Goal: Task Accomplishment & Management: Use online tool/utility

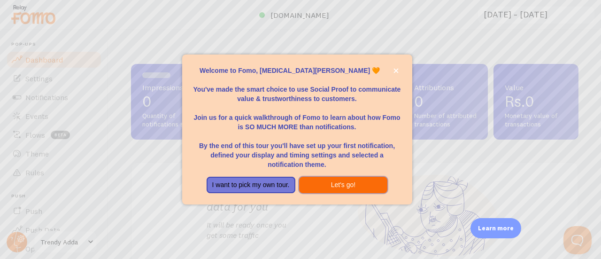
click at [349, 180] on button "Let's go!" at bounding box center [343, 185] width 89 height 17
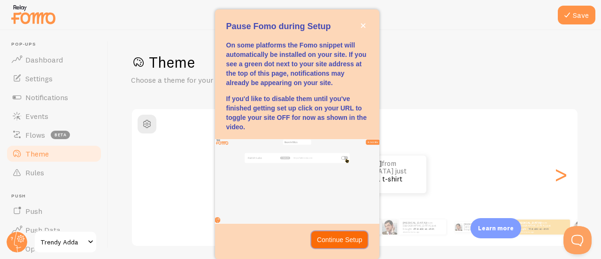
click at [346, 240] on p "Continue Setup" at bounding box center [340, 239] width 46 height 9
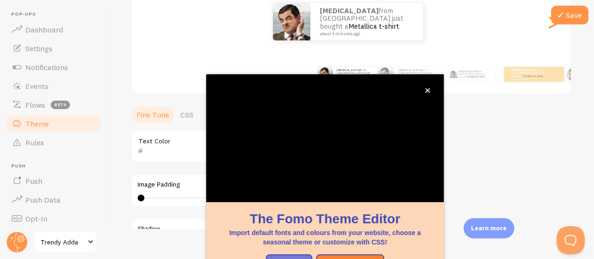
scroll to position [53, 0]
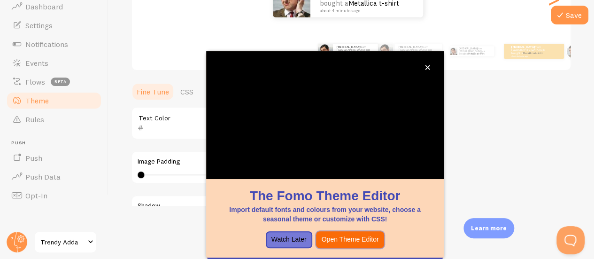
click at [371, 243] on button "Open Theme Editor" at bounding box center [350, 239] width 69 height 17
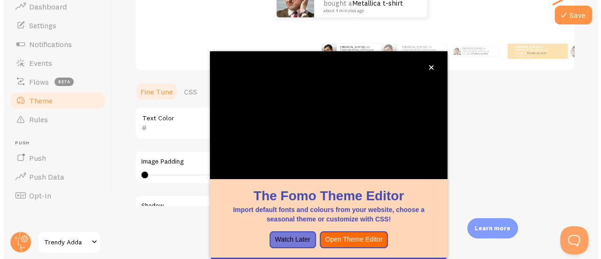
scroll to position [0, 0]
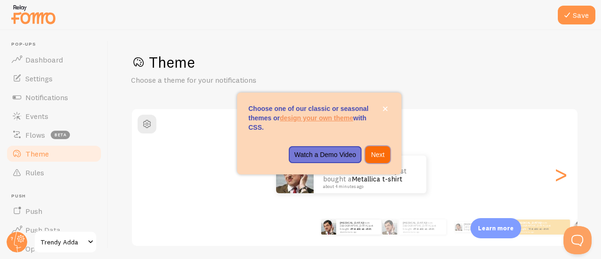
click at [378, 149] on button "Next" at bounding box center [377, 154] width 25 height 17
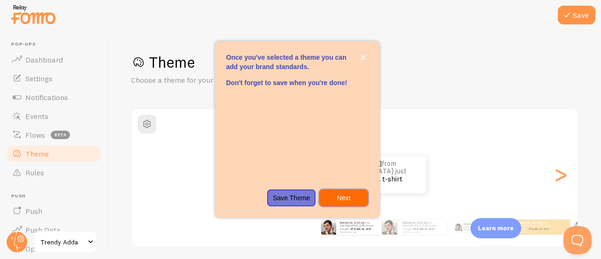
click at [341, 194] on p "Next" at bounding box center [343, 197] width 37 height 9
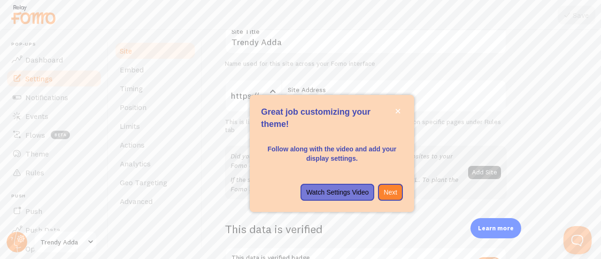
scroll to position [90, 0]
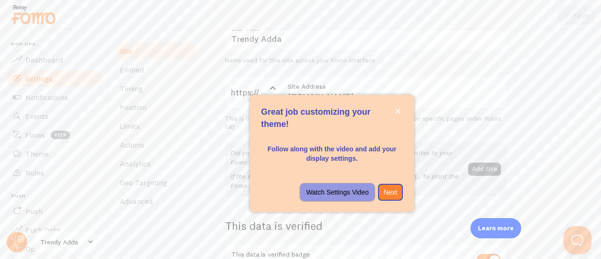
click at [356, 193] on p "Watch Settings Video" at bounding box center [337, 191] width 62 height 9
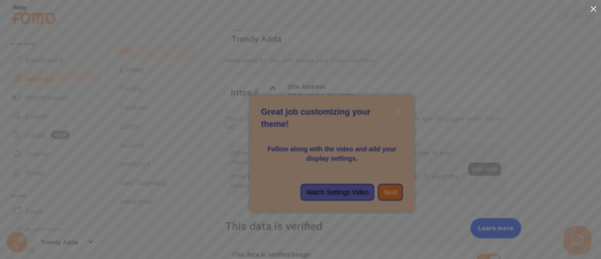
click at [594, 9] on icon at bounding box center [594, 9] width 6 height 6
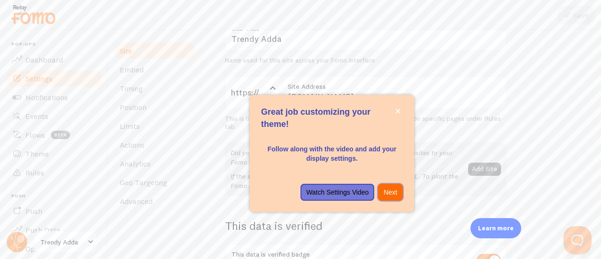
click at [394, 196] on p "Next" at bounding box center [391, 191] width 14 height 9
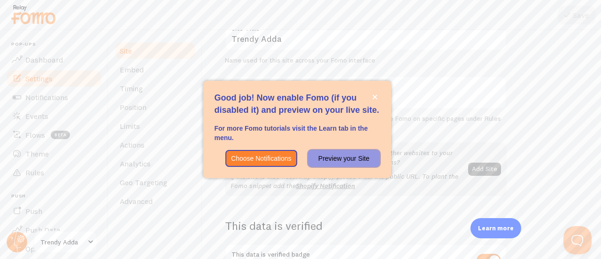
click at [371, 164] on button "Preview your Site" at bounding box center [343, 158] width 71 height 17
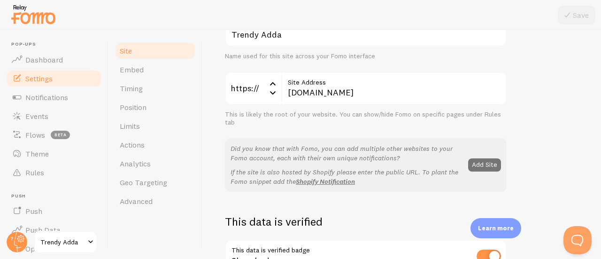
scroll to position [61, 0]
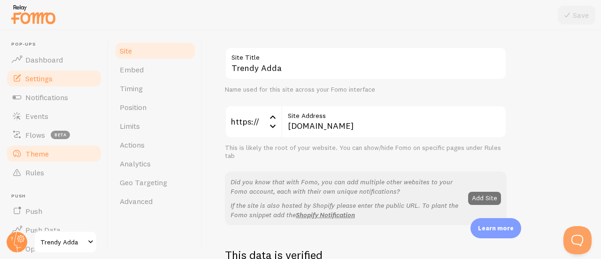
click at [64, 152] on link "Theme" at bounding box center [54, 153] width 97 height 19
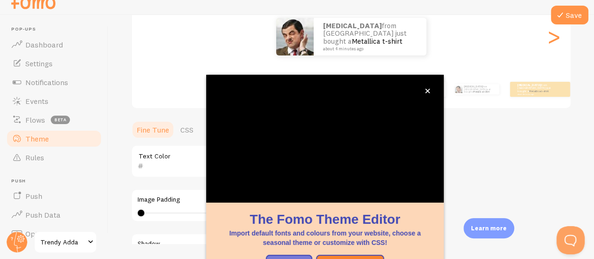
scroll to position [123, 0]
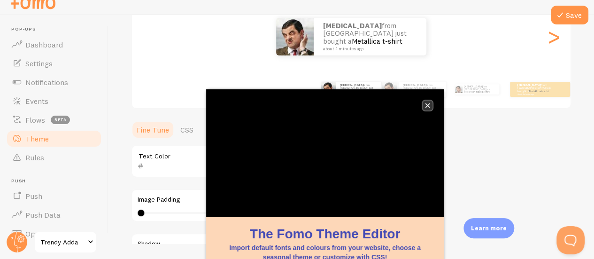
click at [427, 106] on icon "close," at bounding box center [427, 105] width 5 height 5
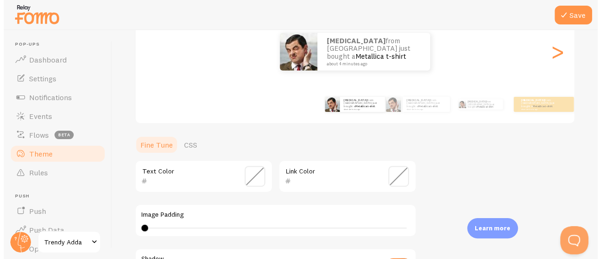
scroll to position [0, 0]
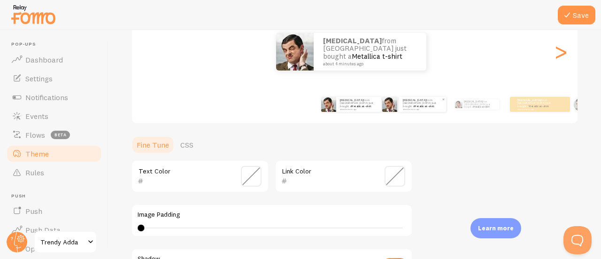
click at [401, 108] on div "[PERSON_NAME] from [GEOGRAPHIC_DATA] just bought a Metallica t-shirt about 4 mi…" at bounding box center [422, 104] width 47 height 15
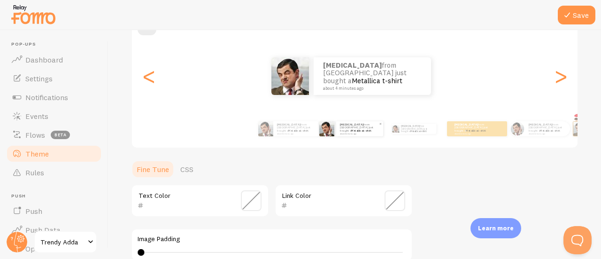
scroll to position [96, 0]
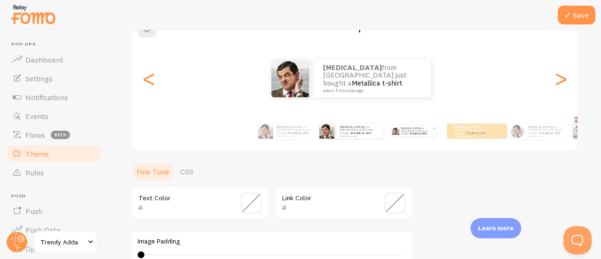
click at [419, 132] on p "[PERSON_NAME] from [GEOGRAPHIC_DATA] just bought a Metallica t-shirt about 4 mi…" at bounding box center [416, 131] width 31 height 10
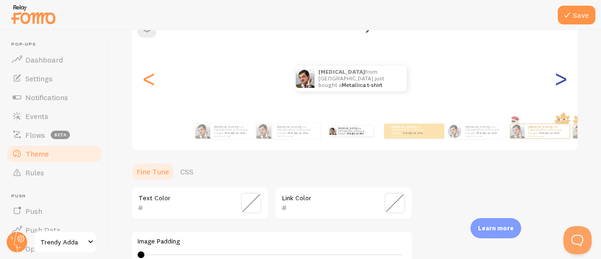
click at [555, 93] on div ">" at bounding box center [560, 79] width 11 height 68
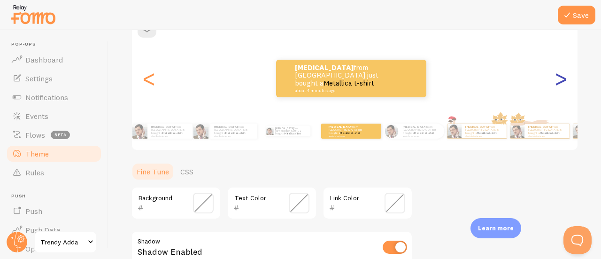
click at [556, 85] on div ">" at bounding box center [560, 79] width 11 height 68
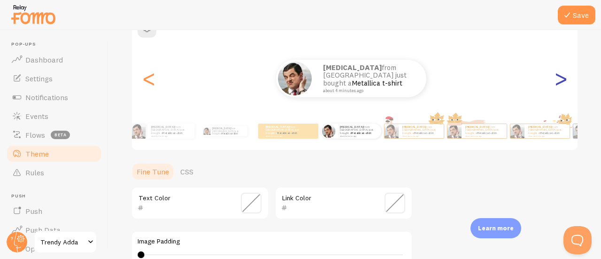
click at [555, 77] on div ">" at bounding box center [560, 79] width 11 height 68
type input "0"
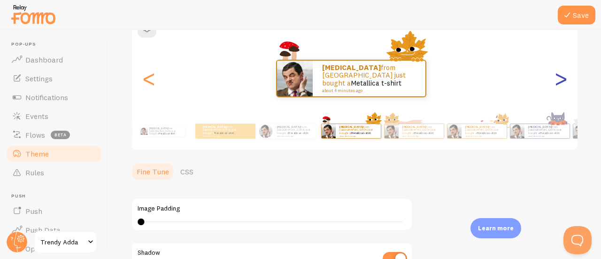
click at [556, 83] on div ">" at bounding box center [560, 79] width 11 height 68
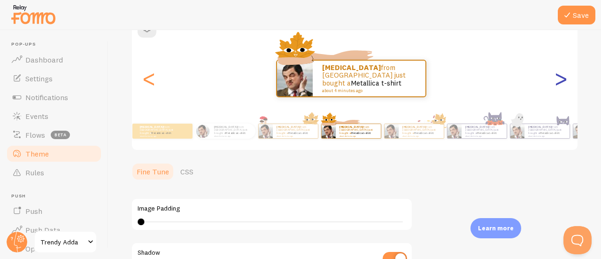
click at [556, 83] on div ">" at bounding box center [560, 79] width 11 height 68
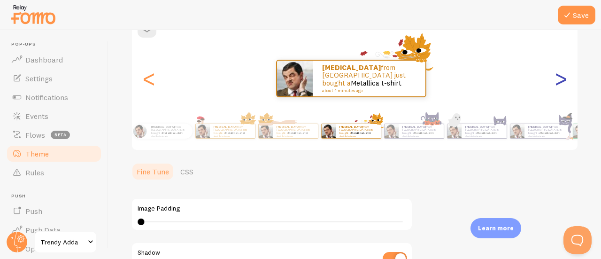
click at [556, 80] on div ">" at bounding box center [560, 79] width 11 height 68
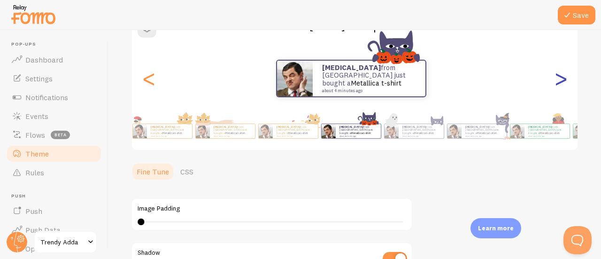
click at [556, 80] on div ">" at bounding box center [560, 79] width 11 height 68
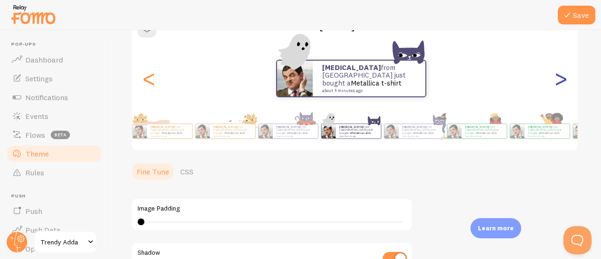
click at [556, 80] on div ">" at bounding box center [560, 79] width 11 height 68
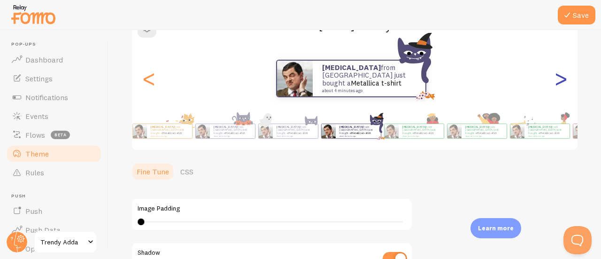
click at [556, 80] on div ">" at bounding box center [560, 79] width 11 height 68
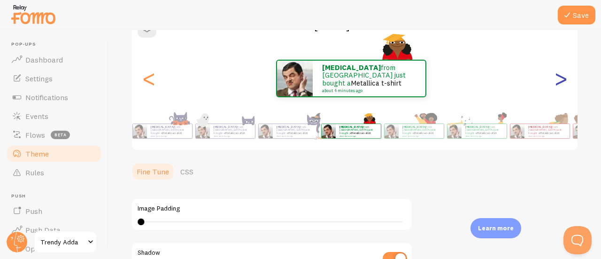
click at [556, 80] on div ">" at bounding box center [560, 79] width 11 height 68
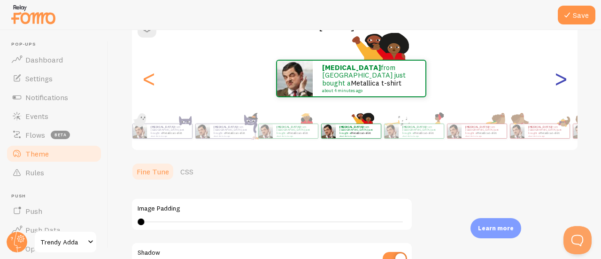
click at [556, 80] on div ">" at bounding box center [560, 79] width 11 height 68
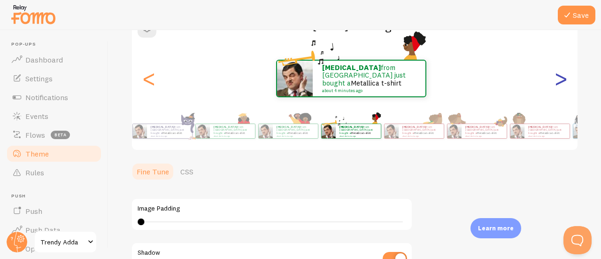
click at [556, 80] on div ">" at bounding box center [560, 79] width 11 height 68
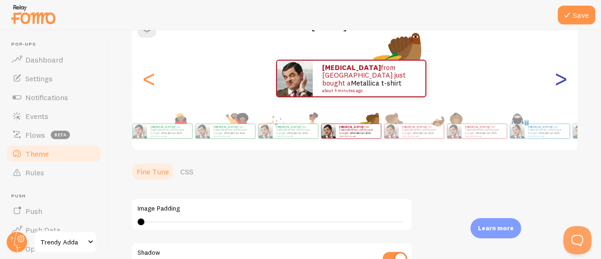
click at [556, 80] on div ">" at bounding box center [560, 79] width 11 height 68
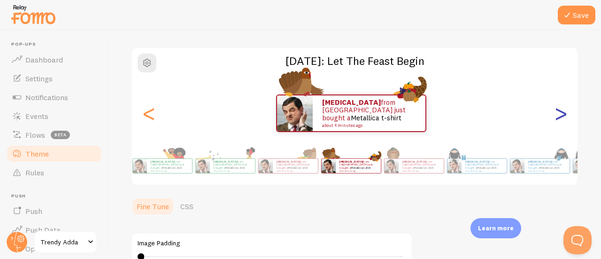
scroll to position [60, 0]
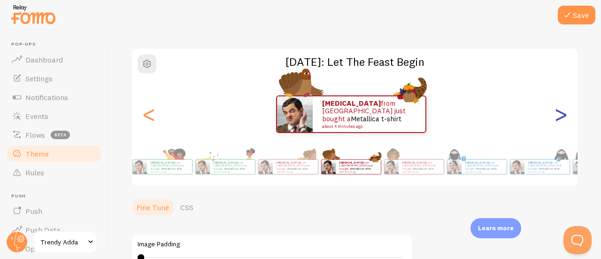
click at [557, 113] on div ">" at bounding box center [560, 114] width 11 height 68
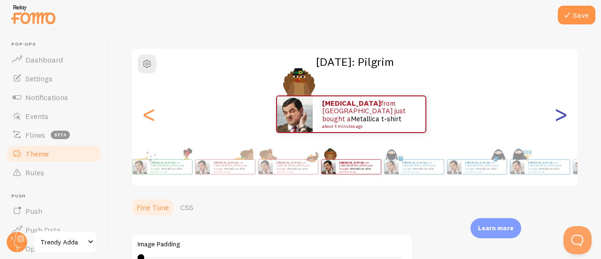
click at [557, 113] on div ">" at bounding box center [560, 114] width 11 height 68
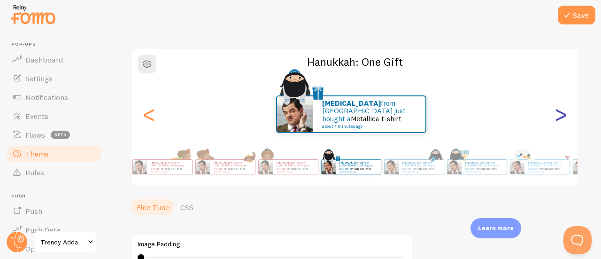
click at [557, 113] on div ">" at bounding box center [560, 114] width 11 height 68
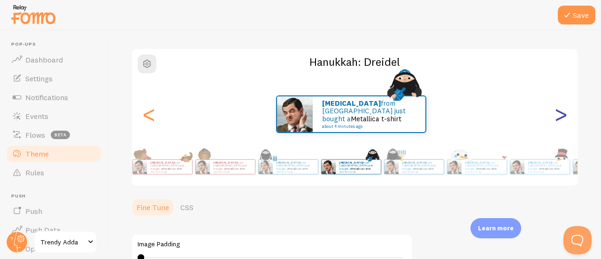
click at [557, 113] on div ">" at bounding box center [560, 114] width 11 height 68
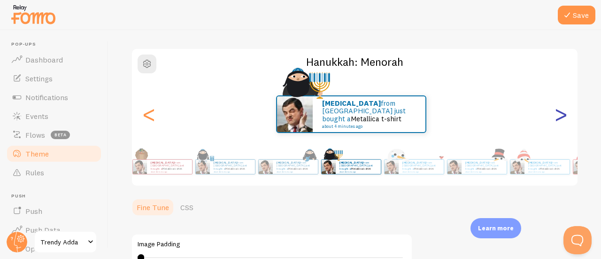
click at [557, 113] on div ">" at bounding box center [560, 114] width 11 height 68
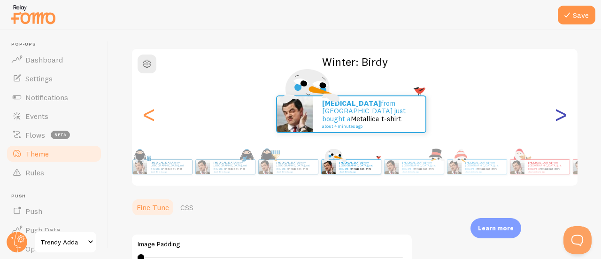
click at [557, 113] on div ">" at bounding box center [560, 114] width 11 height 68
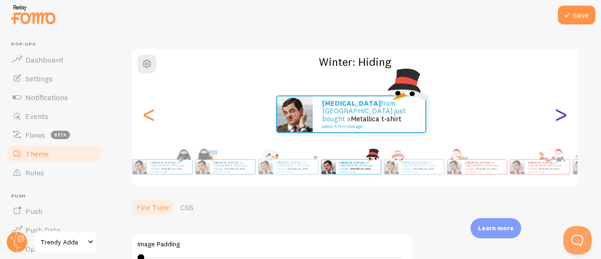
click at [557, 113] on div ">" at bounding box center [560, 114] width 11 height 68
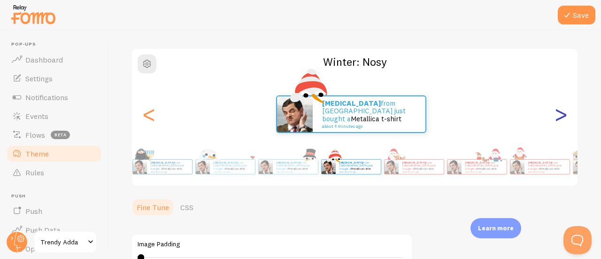
click at [557, 113] on div ">" at bounding box center [560, 114] width 11 height 68
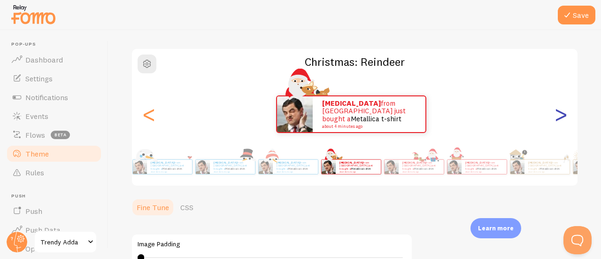
click at [557, 113] on div ">" at bounding box center [560, 114] width 11 height 68
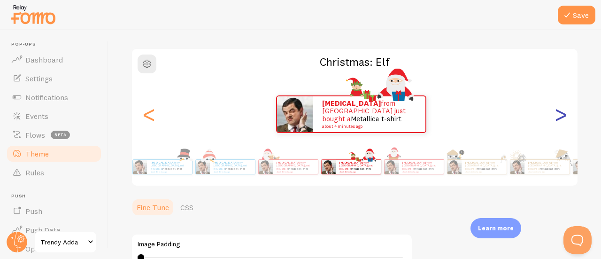
click at [557, 113] on div ">" at bounding box center [560, 114] width 11 height 68
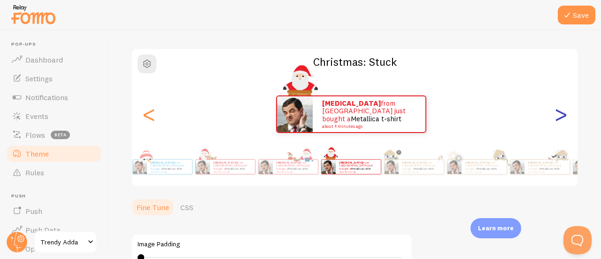
click at [557, 113] on div ">" at bounding box center [560, 114] width 11 height 68
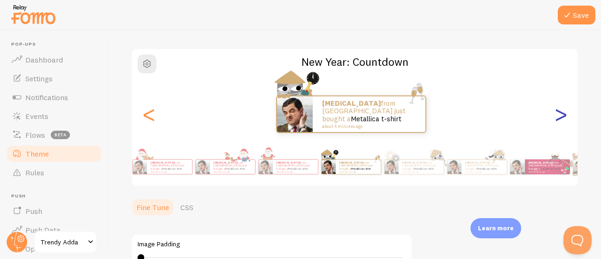
click at [557, 113] on div ">" at bounding box center [560, 114] width 11 height 68
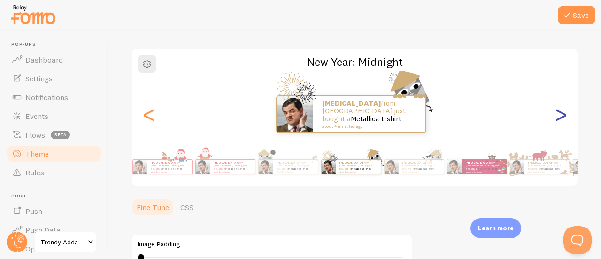
click at [557, 113] on div ">" at bounding box center [560, 114] width 11 height 68
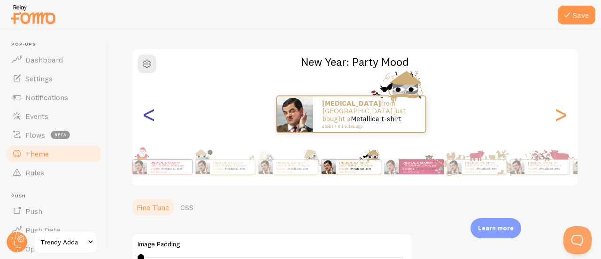
click at [154, 119] on div "<" at bounding box center [148, 114] width 11 height 68
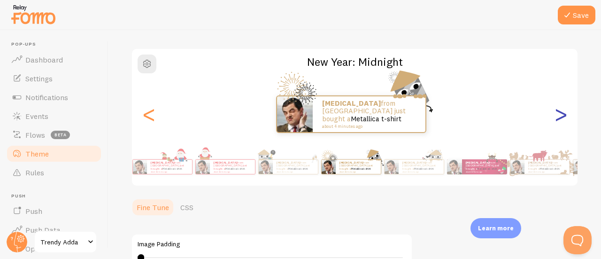
click at [555, 123] on div ">" at bounding box center [560, 114] width 11 height 68
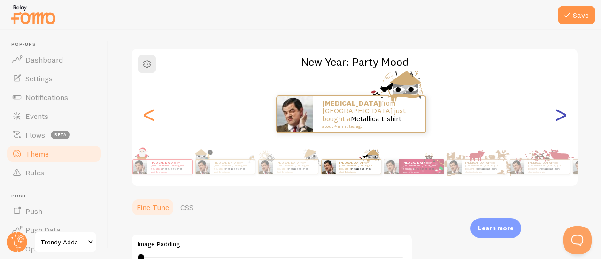
click at [555, 123] on div ">" at bounding box center [560, 114] width 11 height 68
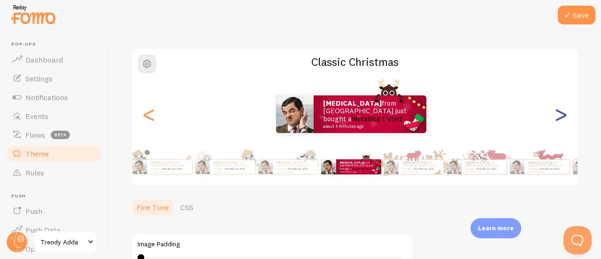
click at [555, 123] on div ">" at bounding box center [560, 114] width 11 height 68
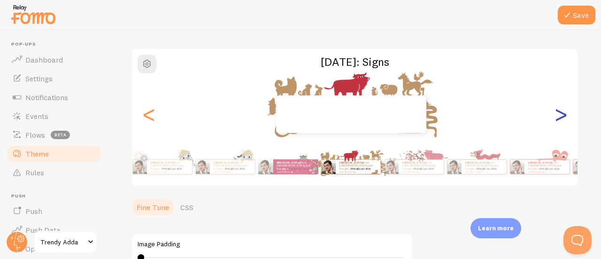
click at [555, 123] on div ">" at bounding box center [560, 114] width 11 height 68
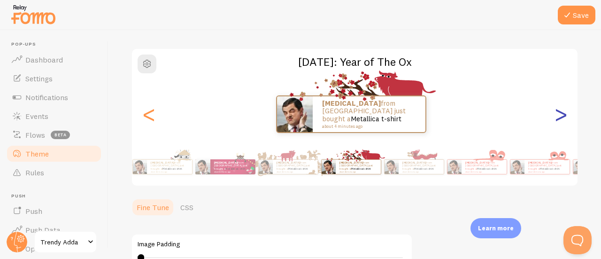
click at [555, 123] on div ">" at bounding box center [560, 114] width 11 height 68
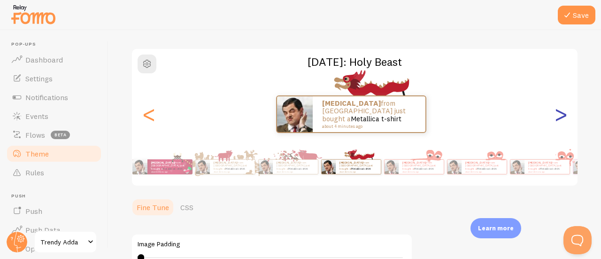
click at [555, 123] on div ">" at bounding box center [560, 114] width 11 height 68
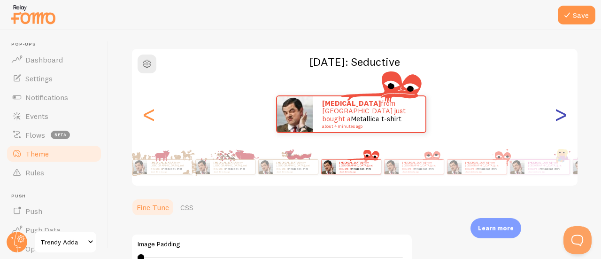
click at [555, 123] on div ">" at bounding box center [560, 114] width 11 height 68
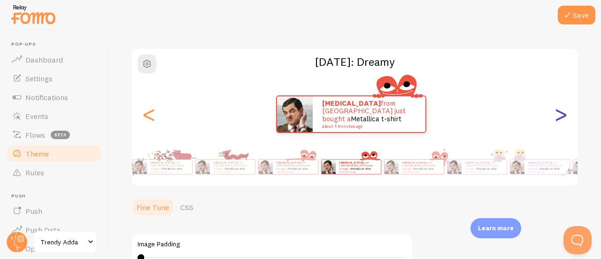
click at [555, 123] on div ">" at bounding box center [560, 114] width 11 height 68
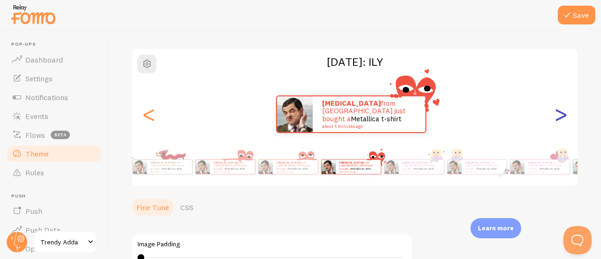
click at [555, 118] on div ">" at bounding box center [560, 114] width 11 height 68
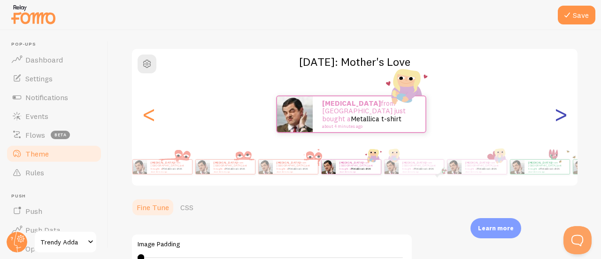
click at [555, 118] on div ">" at bounding box center [560, 114] width 11 height 68
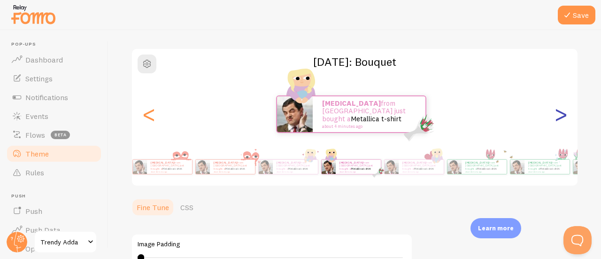
click at [555, 118] on div ">" at bounding box center [560, 114] width 11 height 68
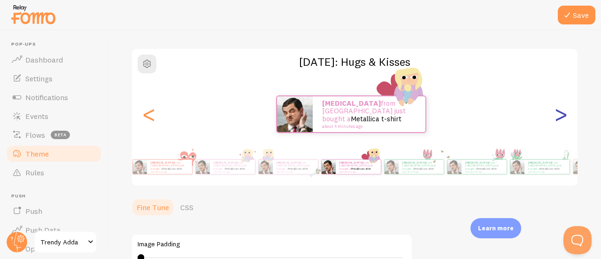
click at [555, 117] on div ">" at bounding box center [560, 114] width 11 height 68
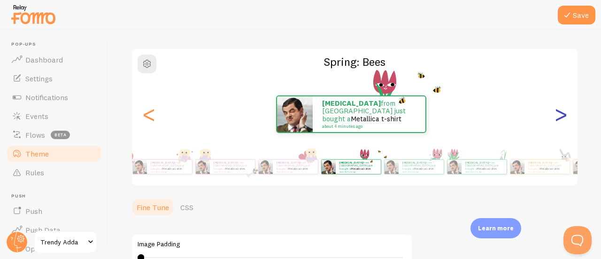
click at [555, 117] on div ">" at bounding box center [560, 114] width 11 height 68
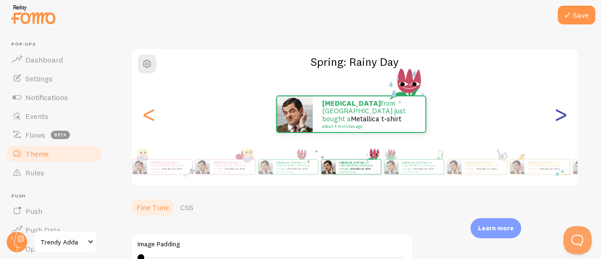
click at [555, 125] on div ">" at bounding box center [560, 114] width 11 height 68
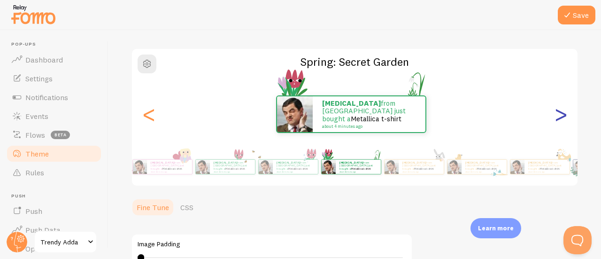
click at [555, 125] on div ">" at bounding box center [560, 114] width 11 height 68
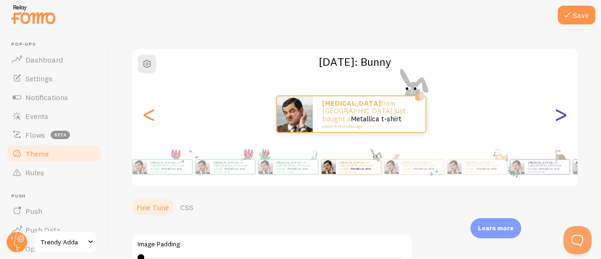
click at [555, 125] on div ">" at bounding box center [560, 114] width 11 height 68
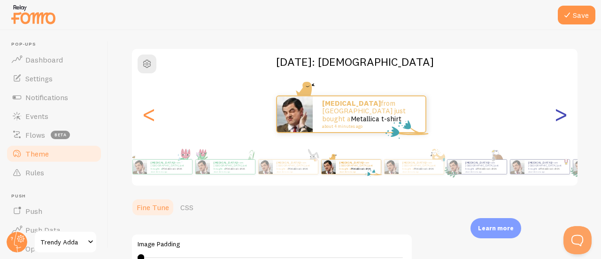
click at [555, 125] on div ">" at bounding box center [560, 114] width 11 height 68
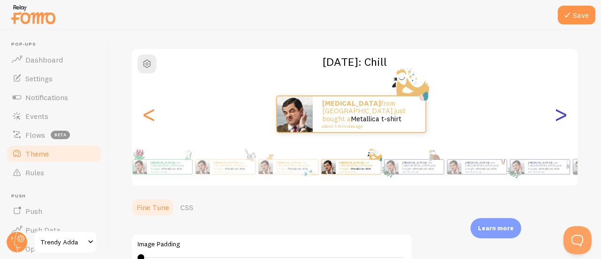
click at [555, 125] on div ">" at bounding box center [560, 114] width 11 height 68
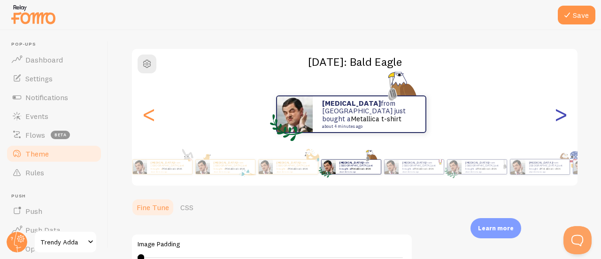
click at [555, 125] on div ">" at bounding box center [560, 114] width 11 height 68
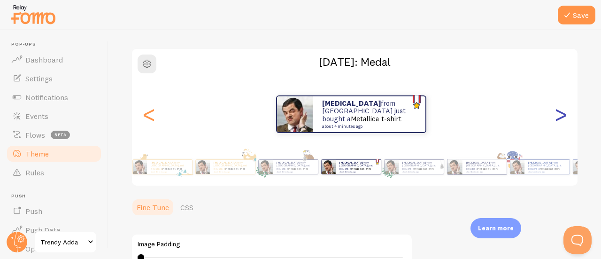
click at [555, 125] on div ">" at bounding box center [560, 114] width 11 height 68
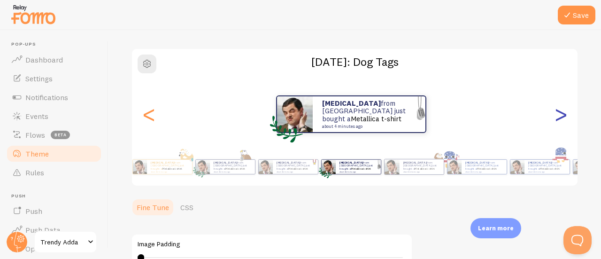
click at [555, 125] on div ">" at bounding box center [560, 114] width 11 height 68
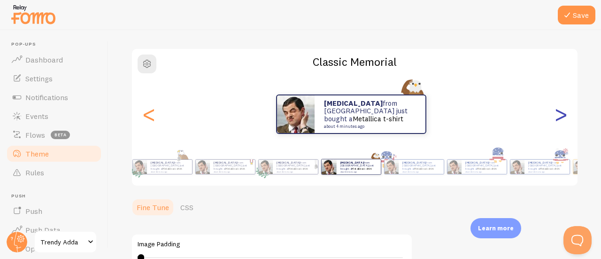
click at [558, 112] on div ">" at bounding box center [560, 114] width 11 height 68
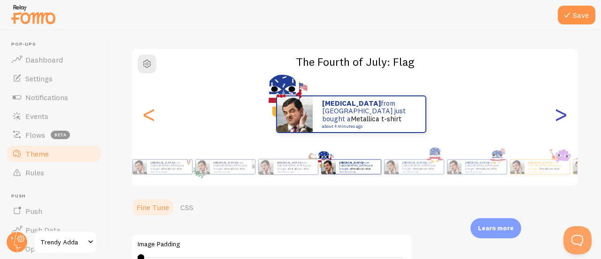
click at [558, 112] on div ">" at bounding box center [560, 114] width 11 height 68
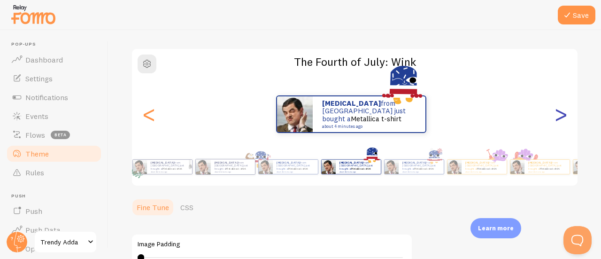
click at [558, 112] on div ">" at bounding box center [560, 114] width 11 height 68
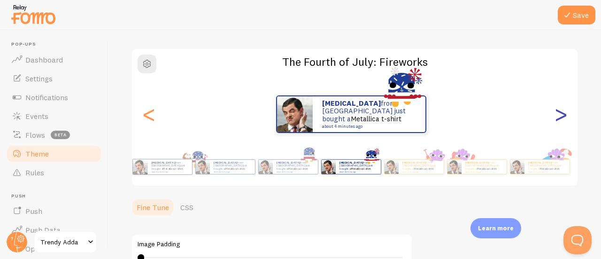
click at [558, 112] on div ">" at bounding box center [560, 114] width 11 height 68
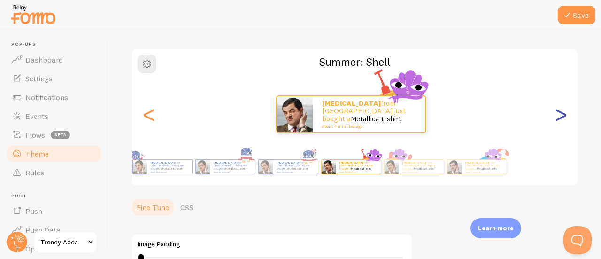
click at [558, 112] on div ">" at bounding box center [560, 114] width 11 height 68
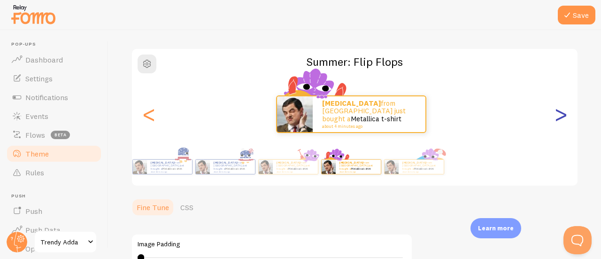
click at [558, 112] on div ">" at bounding box center [560, 114] width 11 height 68
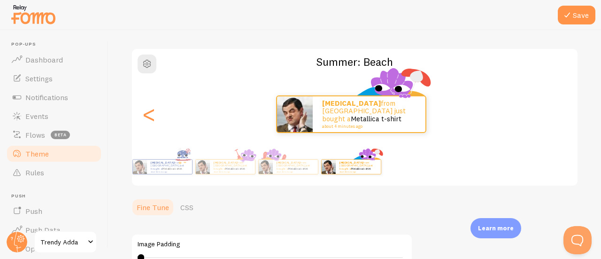
click at [558, 112] on div "[PERSON_NAME] from [GEOGRAPHIC_DATA] just bought a Metallica t-shirt about 4 mi…" at bounding box center [355, 114] width 446 height 68
click at [154, 174] on div "[PERSON_NAME] from [GEOGRAPHIC_DATA] just bought a Metallica t-shirt about 4 mi…" at bounding box center [162, 166] width 60 height 15
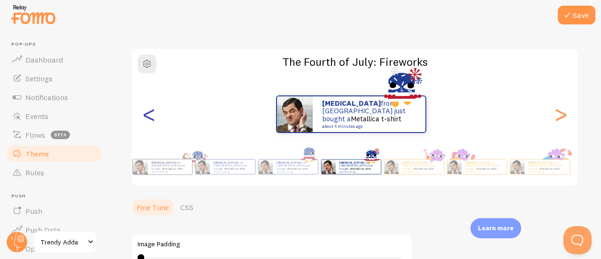
click at [154, 120] on div "<" at bounding box center [148, 114] width 11 height 68
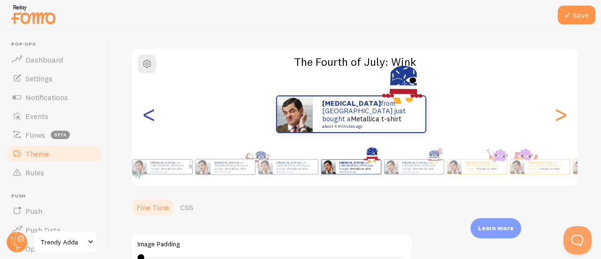
click at [154, 120] on div "<" at bounding box center [148, 114] width 11 height 68
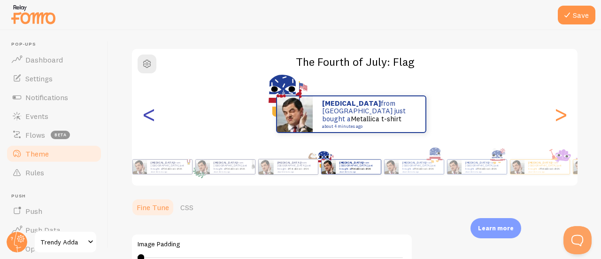
click at [154, 120] on div "<" at bounding box center [148, 114] width 11 height 68
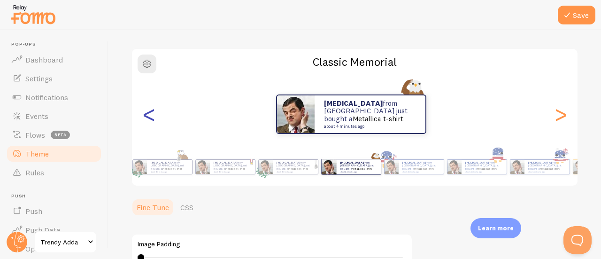
click at [154, 120] on div "<" at bounding box center [148, 114] width 11 height 68
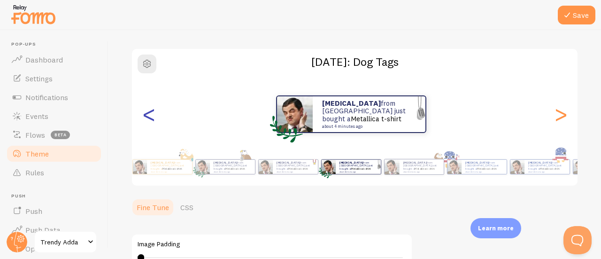
click at [154, 120] on div "<" at bounding box center [148, 114] width 11 height 68
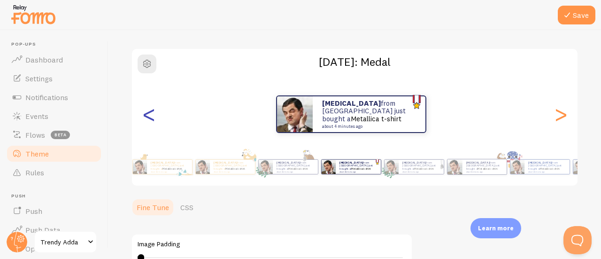
click at [154, 120] on div "<" at bounding box center [148, 114] width 11 height 68
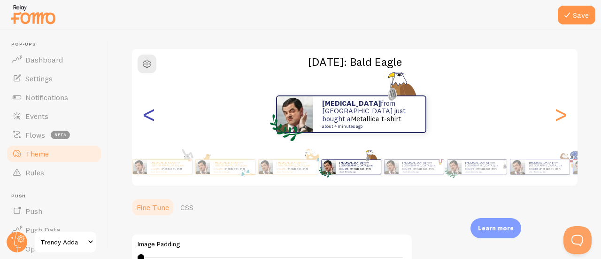
click at [154, 120] on div "<" at bounding box center [148, 114] width 11 height 68
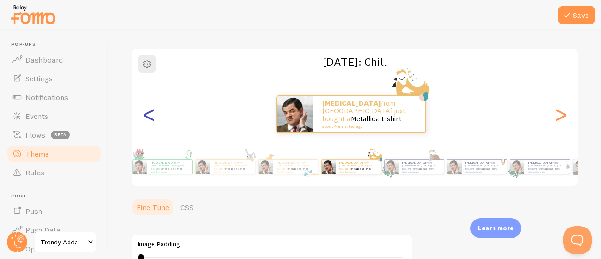
click at [154, 120] on div "<" at bounding box center [148, 114] width 11 height 68
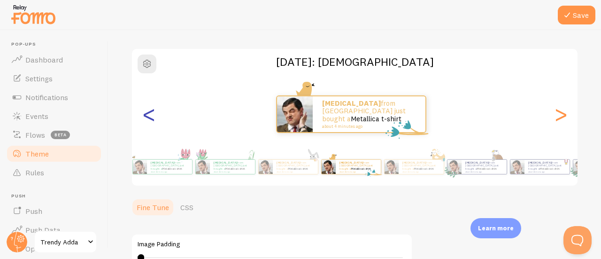
click at [154, 120] on div "<" at bounding box center [148, 114] width 11 height 68
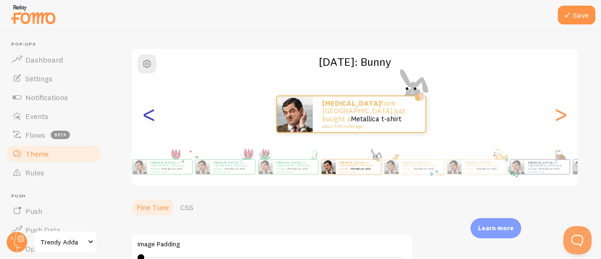
click at [154, 120] on div "<" at bounding box center [148, 114] width 11 height 68
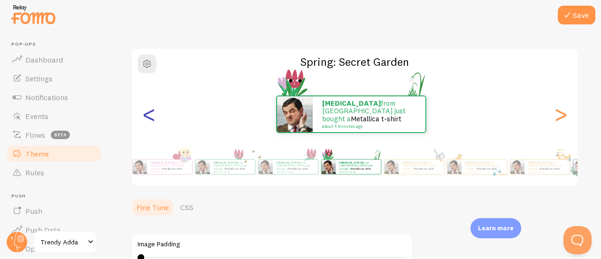
click at [154, 120] on div "<" at bounding box center [148, 114] width 11 height 68
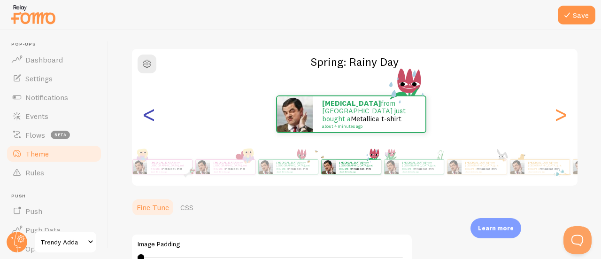
click at [154, 120] on div "<" at bounding box center [148, 114] width 11 height 68
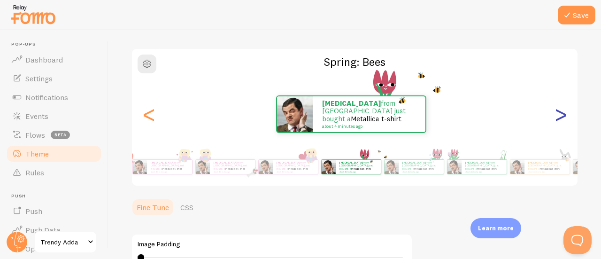
click at [557, 120] on div ">" at bounding box center [560, 114] width 11 height 68
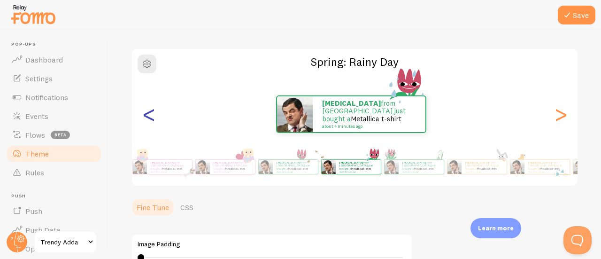
click at [148, 124] on div "<" at bounding box center [148, 114] width 11 height 68
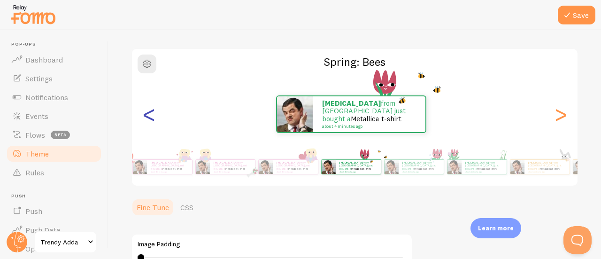
click at [148, 124] on div "<" at bounding box center [148, 114] width 11 height 68
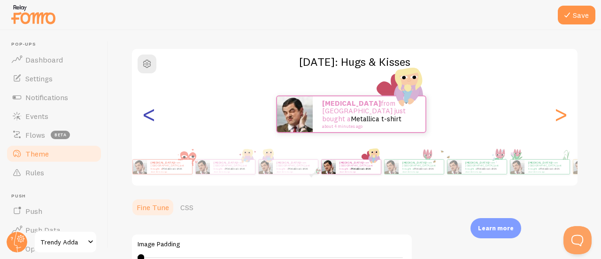
click at [148, 124] on div "<" at bounding box center [148, 114] width 11 height 68
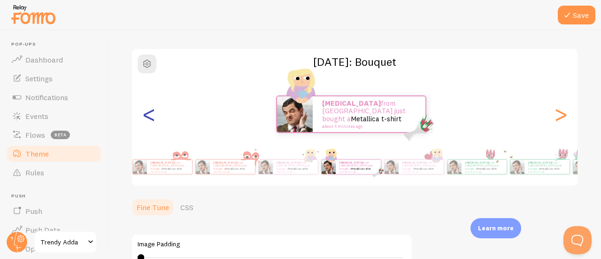
click at [148, 124] on div "<" at bounding box center [148, 114] width 11 height 68
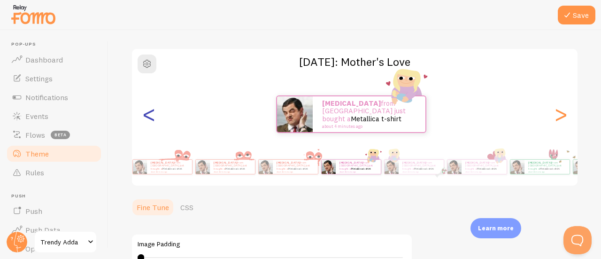
click at [148, 124] on div "<" at bounding box center [148, 114] width 11 height 68
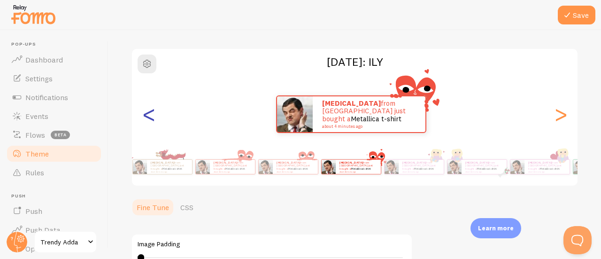
click at [148, 124] on div "<" at bounding box center [148, 114] width 11 height 68
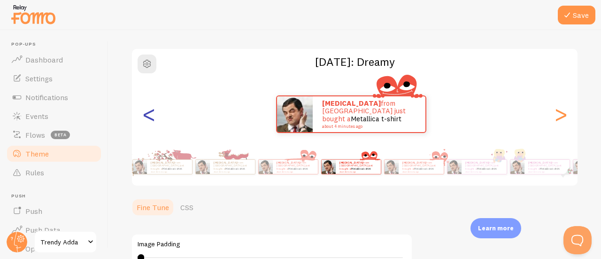
click at [148, 124] on div "<" at bounding box center [148, 114] width 11 height 68
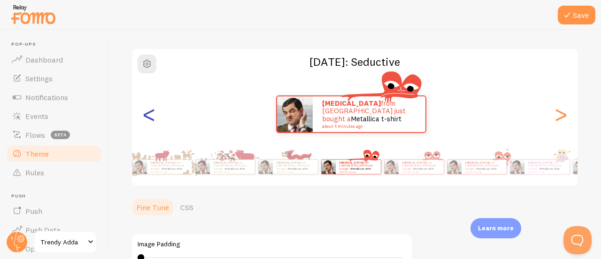
click at [148, 124] on div "<" at bounding box center [148, 114] width 11 height 68
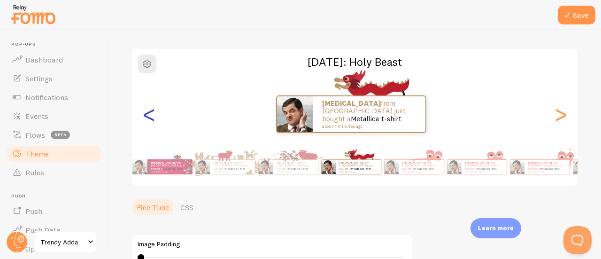
click at [148, 124] on div "<" at bounding box center [148, 114] width 11 height 68
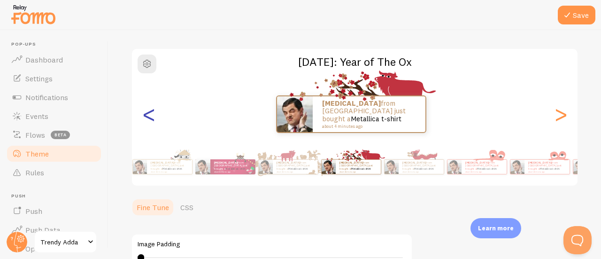
click at [148, 124] on div "<" at bounding box center [148, 114] width 11 height 68
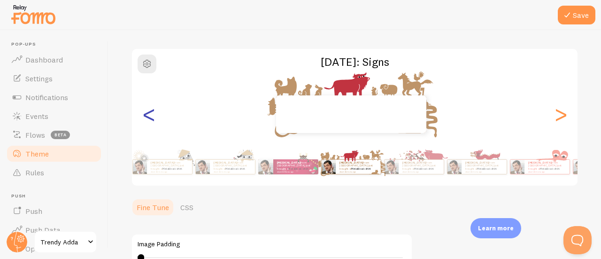
click at [148, 124] on div "<" at bounding box center [148, 114] width 11 height 68
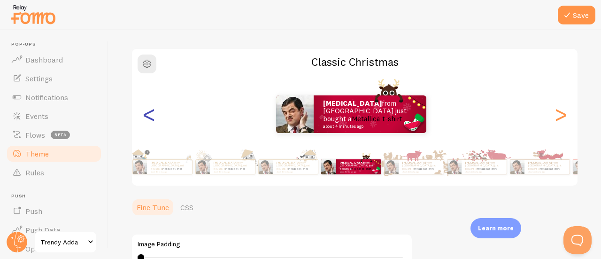
click at [148, 124] on div "<" at bounding box center [148, 114] width 11 height 68
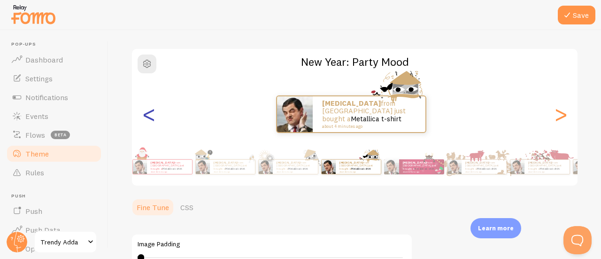
click at [148, 124] on div "<" at bounding box center [148, 114] width 11 height 68
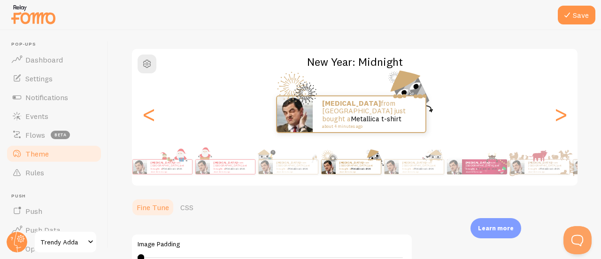
click at [161, 121] on div "[PERSON_NAME] from [GEOGRAPHIC_DATA] just bought a Metallica t-shirt about 4 mi…" at bounding box center [351, 114] width 439 height 38
click at [154, 121] on div "<" at bounding box center [148, 114] width 11 height 68
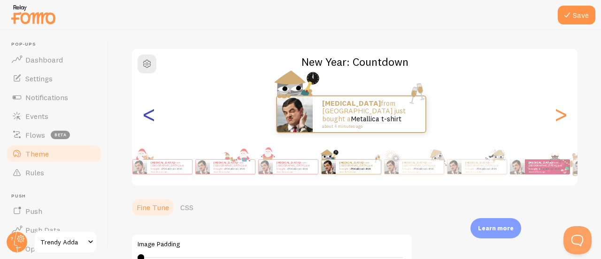
click at [154, 121] on div "<" at bounding box center [148, 114] width 11 height 68
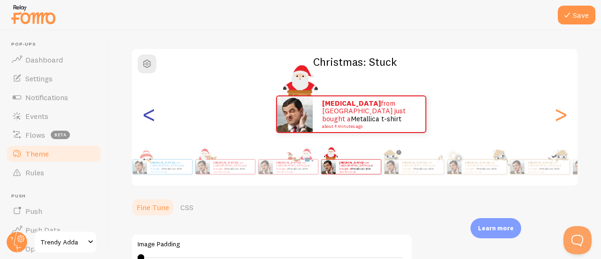
click at [154, 121] on div "<" at bounding box center [148, 114] width 11 height 68
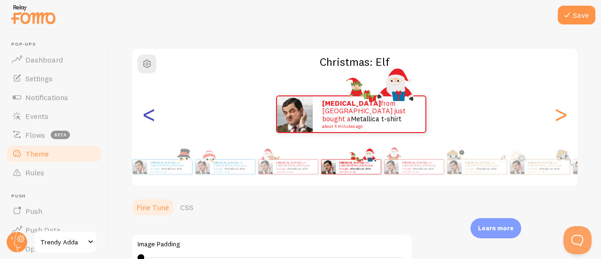
click at [153, 124] on div "<" at bounding box center [148, 114] width 11 height 68
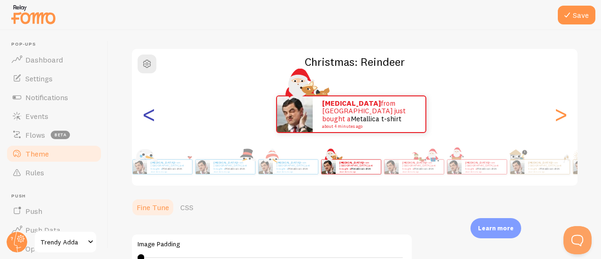
click at [153, 124] on div "<" at bounding box center [148, 114] width 11 height 68
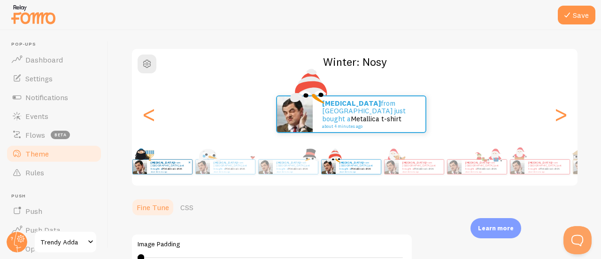
click at [153, 163] on strong "[MEDICAL_DATA]" at bounding box center [162, 163] width 23 height 4
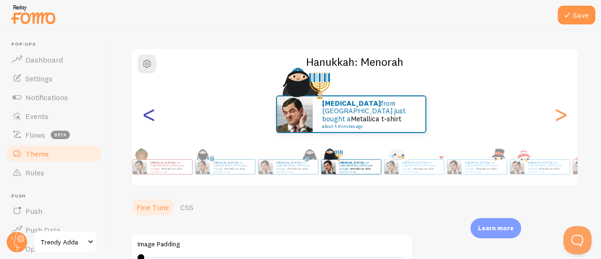
click at [152, 117] on div "<" at bounding box center [148, 114] width 11 height 68
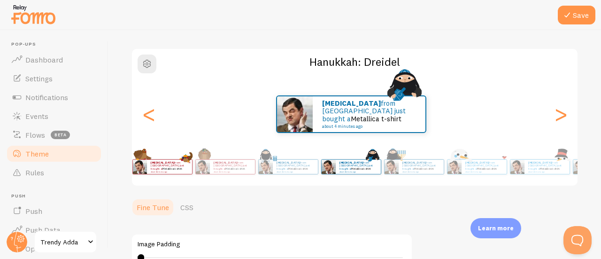
click at [155, 161] on div "[PERSON_NAME] from [GEOGRAPHIC_DATA] just bought a Metallica t-shirt about 4 mi…" at bounding box center [169, 167] width 45 height 14
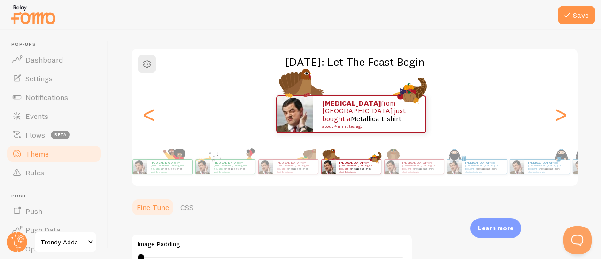
click at [155, 161] on div "[PERSON_NAME] from [GEOGRAPHIC_DATA] just bought a Metallica t-shirt about 4 mi…" at bounding box center [169, 167] width 45 height 14
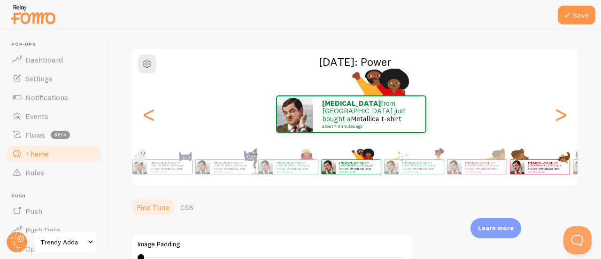
click at [155, 161] on div "[PERSON_NAME] from [GEOGRAPHIC_DATA] just bought a Metallica t-shirt about 4 mi…" at bounding box center [169, 167] width 45 height 14
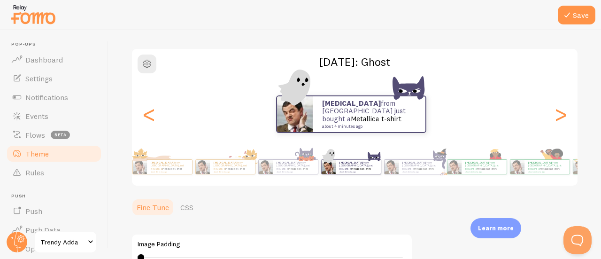
click at [155, 161] on div "[PERSON_NAME] from [GEOGRAPHIC_DATA] just bought a Metallica t-shirt about 4 mi…" at bounding box center [169, 167] width 45 height 14
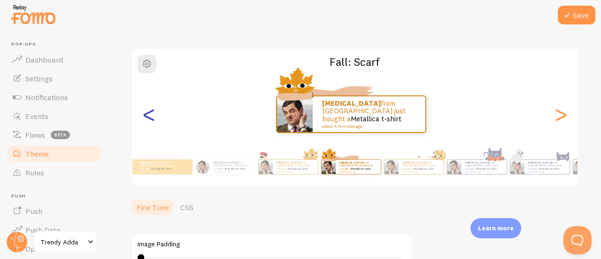
click at [148, 121] on div "<" at bounding box center [148, 114] width 11 height 68
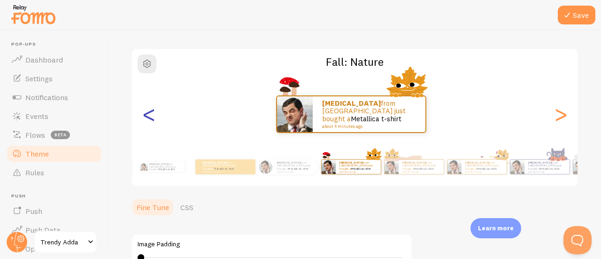
click at [148, 121] on div "<" at bounding box center [148, 114] width 11 height 68
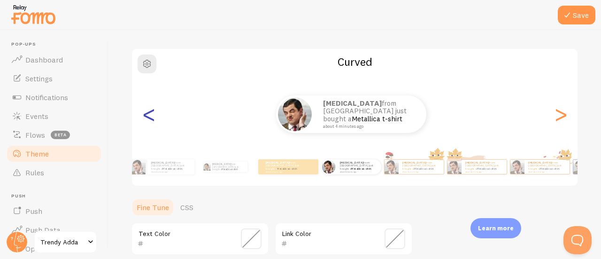
click at [148, 121] on div "<" at bounding box center [148, 114] width 11 height 68
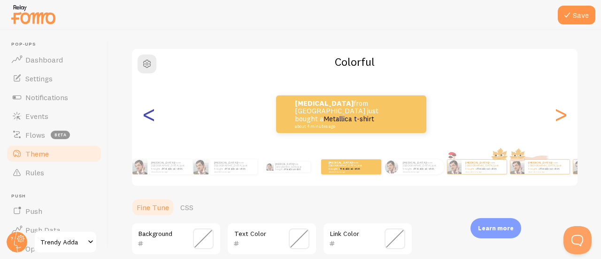
click at [148, 121] on div "<" at bounding box center [148, 114] width 11 height 68
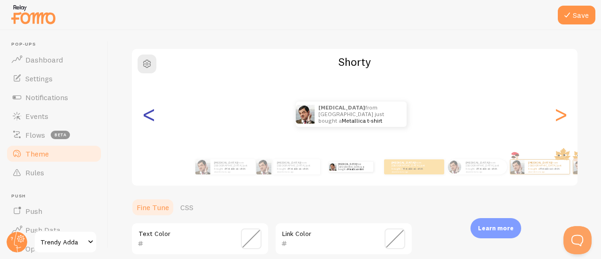
click at [148, 121] on div "<" at bounding box center [148, 114] width 11 height 68
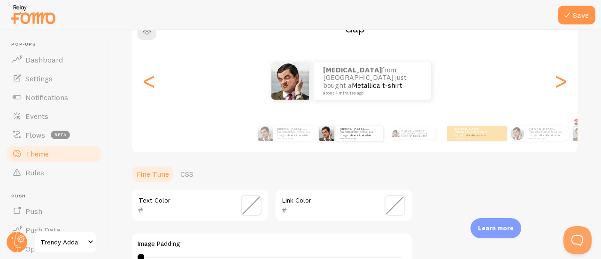
scroll to position [94, 0]
click at [389, 205] on span at bounding box center [395, 204] width 21 height 21
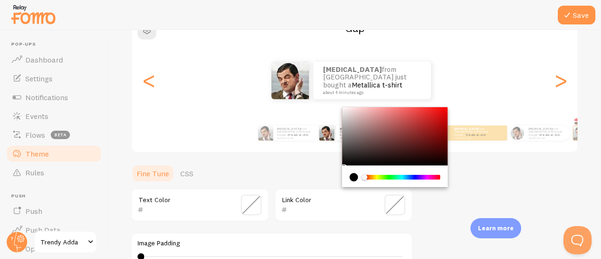
click at [352, 176] on div "current color is #000000" at bounding box center [354, 177] width 8 height 8
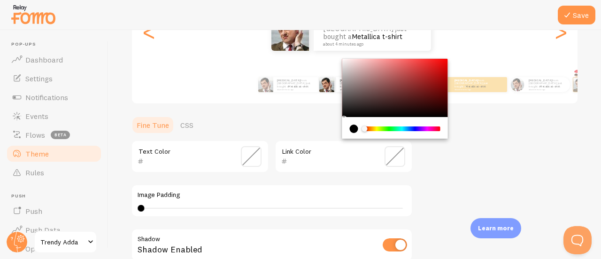
scroll to position [47, 0]
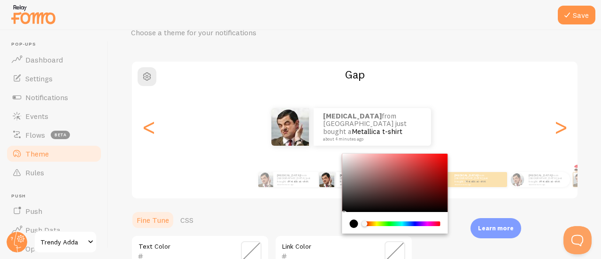
click at [253, 247] on span at bounding box center [251, 251] width 21 height 21
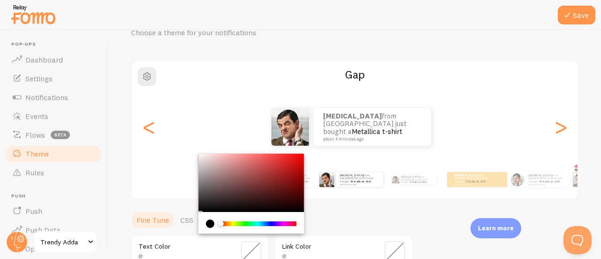
click at [210, 224] on div "current color is #000000" at bounding box center [210, 223] width 8 height 8
click at [338, 225] on ul "Fine Tune CSS" at bounding box center [272, 219] width 282 height 19
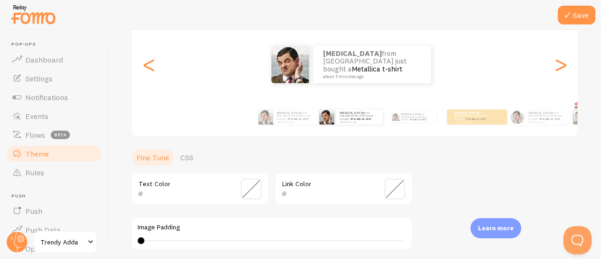
scroll to position [109, 0]
type input "0"
drag, startPoint x: 143, startPoint y: 240, endPoint x: 116, endPoint y: 254, distance: 29.6
click at [116, 254] on div "Save Theme Choose a theme for your notifications Gap [PERSON_NAME] from [GEOGRA…" at bounding box center [354, 144] width 493 height 229
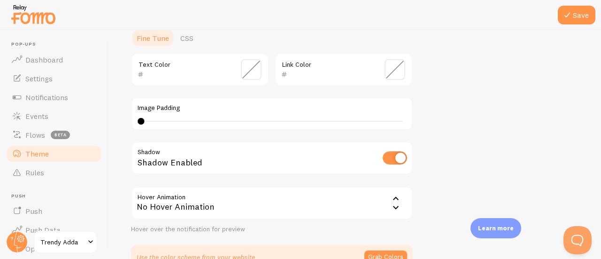
scroll to position [231, 0]
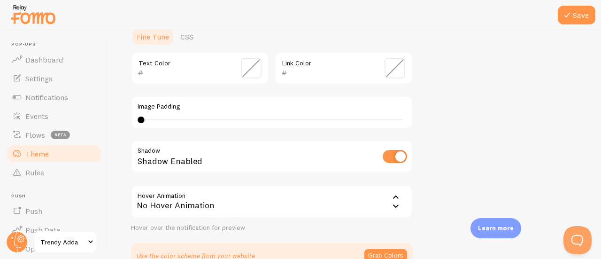
click at [399, 156] on input "checkbox" at bounding box center [395, 156] width 24 height 13
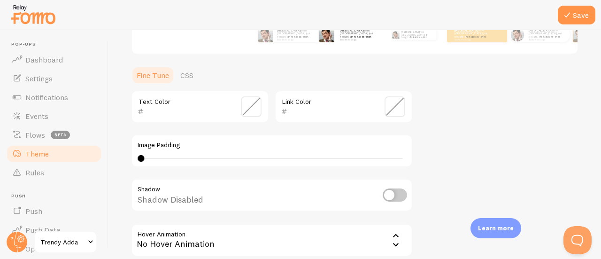
scroll to position [193, 0]
click at [400, 196] on input "checkbox" at bounding box center [395, 194] width 24 height 13
checkbox input "true"
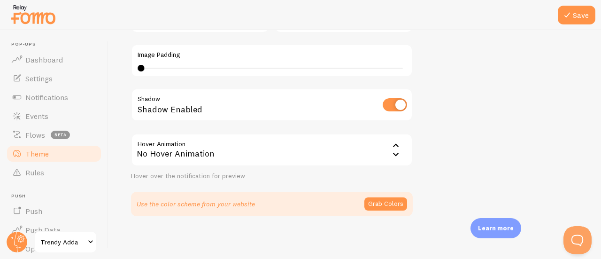
scroll to position [284, 0]
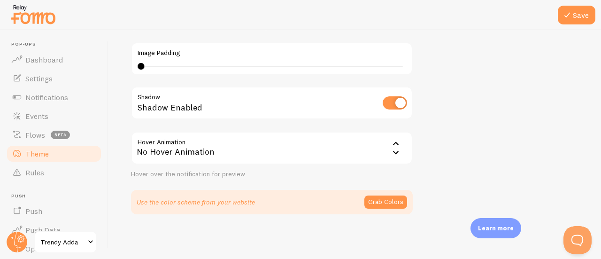
click at [399, 149] on icon at bounding box center [395, 143] width 11 height 11
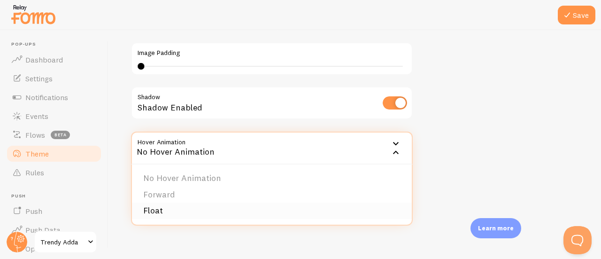
click at [330, 213] on li "Float" at bounding box center [272, 210] width 280 height 16
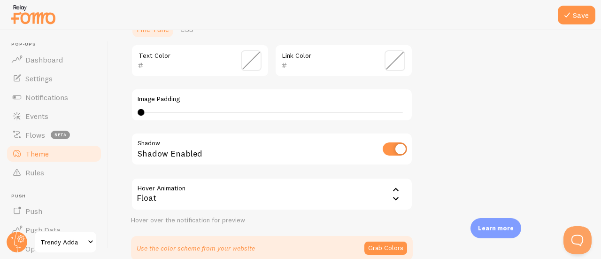
scroll to position [273, 0]
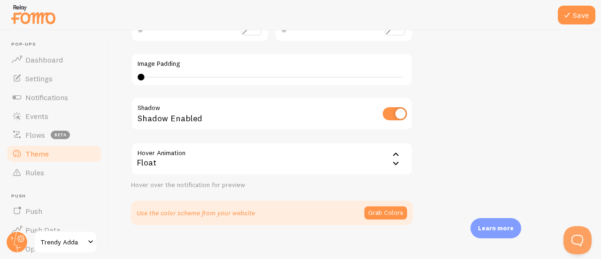
click at [396, 159] on icon at bounding box center [395, 154] width 11 height 11
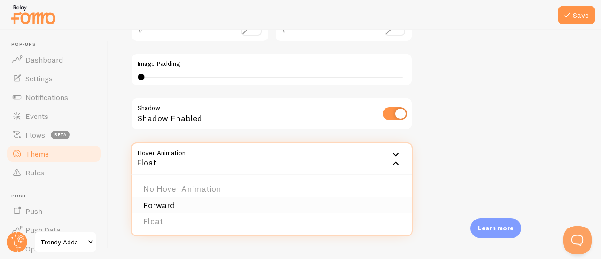
click at [356, 205] on li "Forward" at bounding box center [272, 205] width 280 height 16
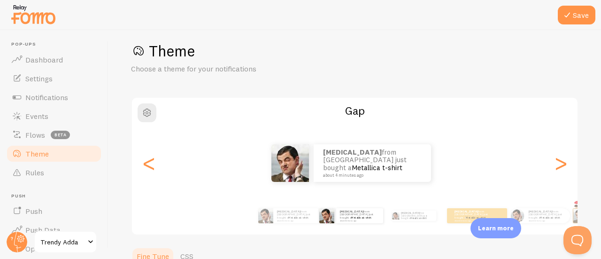
scroll to position [0, 0]
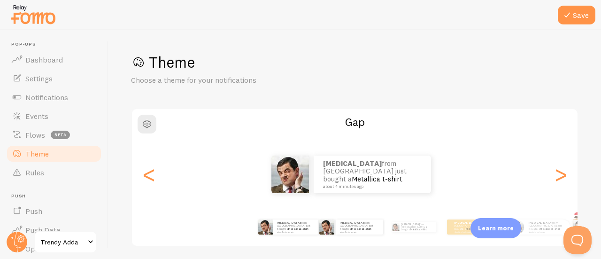
click at [307, 235] on div "[PERSON_NAME] from [GEOGRAPHIC_DATA] just bought a Metallica t-shirt about 4 mi…" at bounding box center [288, 227] width 55 height 26
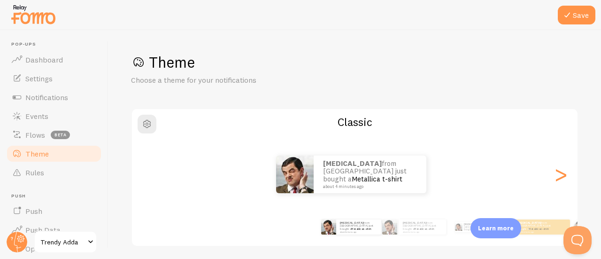
click at [307, 235] on div "[PERSON_NAME] from [GEOGRAPHIC_DATA] just bought a Metallica t-shirt about 4 mi…" at bounding box center [355, 227] width 506 height 38
click at [408, 231] on div "[PERSON_NAME] from [GEOGRAPHIC_DATA] just bought a Metallica t-shirt about 4 mi…" at bounding box center [422, 226] width 47 height 15
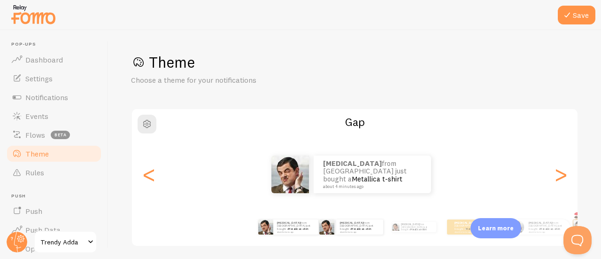
click at [301, 236] on div "[PERSON_NAME] from [GEOGRAPHIC_DATA] just bought a Metallica t-shirt about 4 mi…" at bounding box center [288, 227] width 55 height 26
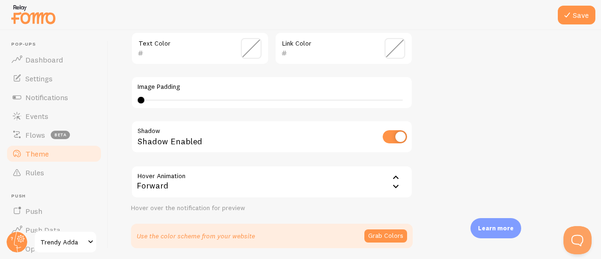
scroll to position [259, 0]
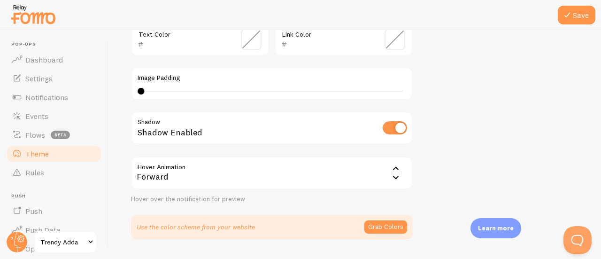
click at [395, 179] on icon at bounding box center [395, 177] width 11 height 11
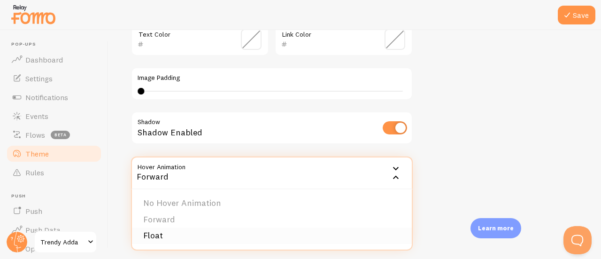
click at [310, 241] on li "Float" at bounding box center [272, 235] width 280 height 16
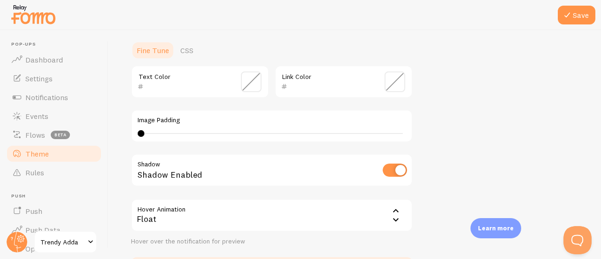
scroll to position [248, 0]
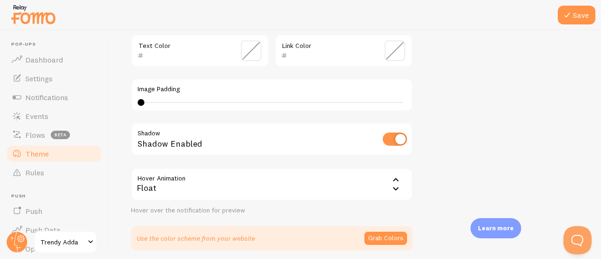
click at [352, 194] on div "Float" at bounding box center [272, 184] width 282 height 33
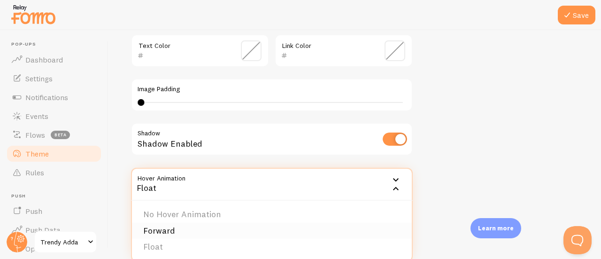
click at [334, 230] on li "Forward" at bounding box center [272, 231] width 280 height 16
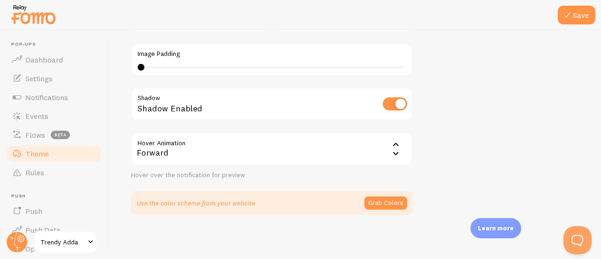
scroll to position [284, 0]
click at [373, 202] on button "Grab Colors" at bounding box center [385, 201] width 43 height 13
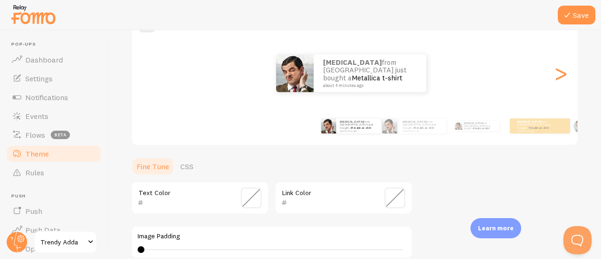
scroll to position [93, 0]
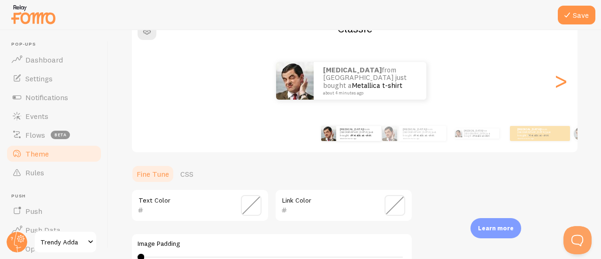
click at [255, 204] on span at bounding box center [251, 205] width 21 height 21
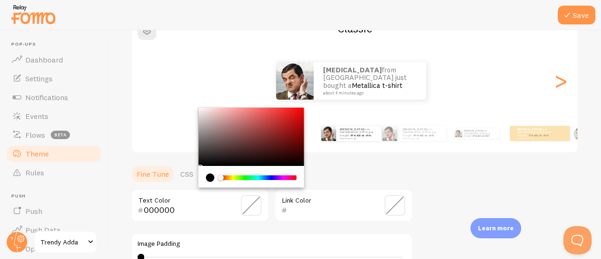
click at [281, 178] on div "Chrome color picker" at bounding box center [258, 177] width 75 height 5
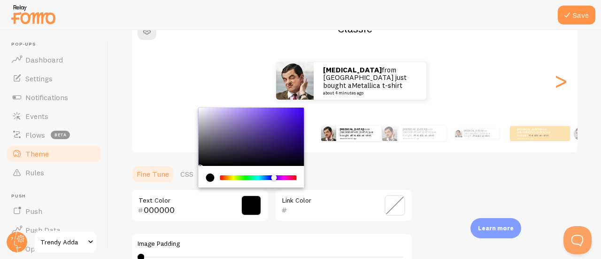
click at [274, 178] on div "Chrome color picker" at bounding box center [258, 177] width 75 height 5
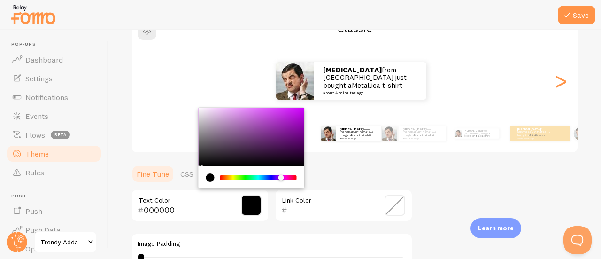
click at [281, 176] on div "Chrome color picker" at bounding box center [258, 177] width 75 height 5
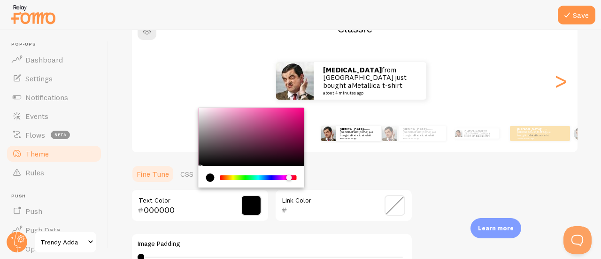
click at [289, 178] on div "Chrome color picker" at bounding box center [258, 177] width 75 height 5
click at [248, 116] on div "Chrome color picker" at bounding box center [252, 137] width 106 height 58
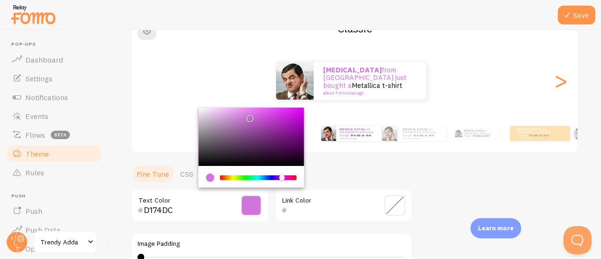
click at [282, 177] on div "Chrome color picker" at bounding box center [258, 177] width 75 height 5
click at [290, 177] on div "Chrome color picker" at bounding box center [258, 177] width 75 height 5
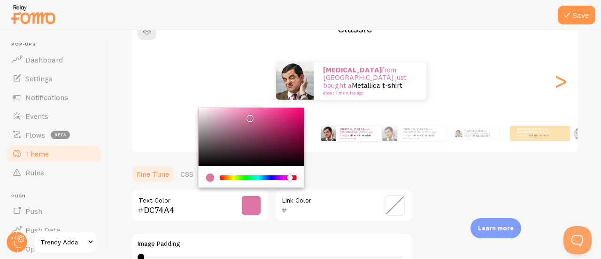
click at [219, 115] on div "Chrome color picker" at bounding box center [252, 137] width 106 height 58
click at [227, 111] on div "Chrome color picker" at bounding box center [252, 137] width 106 height 58
click at [235, 119] on div "Chrome color picker" at bounding box center [252, 137] width 106 height 58
click at [238, 127] on div "Chrome color picker" at bounding box center [252, 137] width 106 height 58
click at [243, 132] on div "Chrome color picker" at bounding box center [252, 137] width 106 height 58
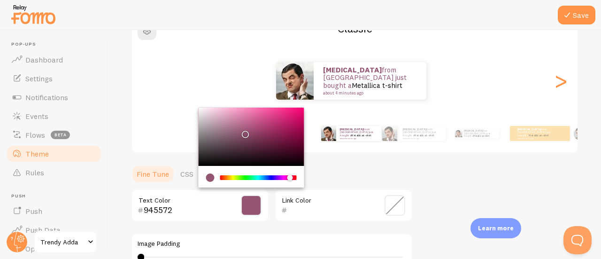
click at [241, 128] on div "Chrome color picker" at bounding box center [252, 137] width 106 height 58
click at [238, 125] on div "Chrome color picker" at bounding box center [252, 137] width 106 height 58
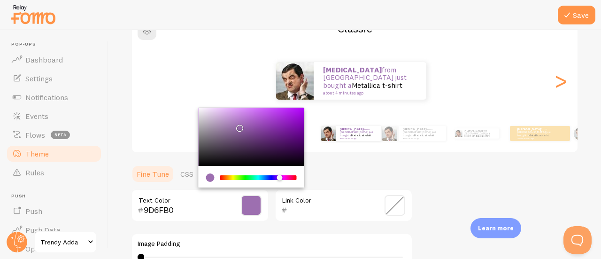
click at [279, 177] on div "Chrome color picker" at bounding box center [258, 177] width 75 height 5
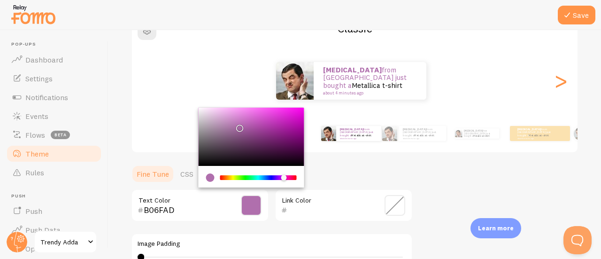
click at [284, 178] on div "Chrome color picker" at bounding box center [287, 178] width 6 height 6
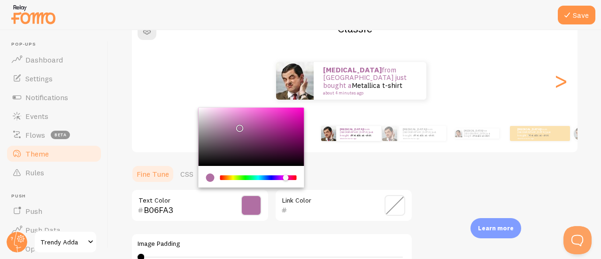
click at [286, 178] on div "Chrome color picker" at bounding box center [286, 178] width 6 height 6
click at [289, 177] on div "Chrome color picker" at bounding box center [289, 178] width 6 height 6
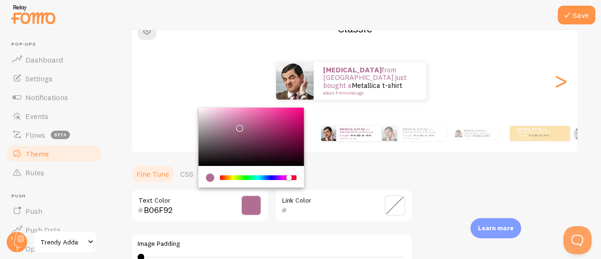
click at [231, 126] on div "Chrome color picker" at bounding box center [252, 137] width 106 height 58
click at [240, 131] on div "Chrome color picker" at bounding box center [252, 137] width 106 height 58
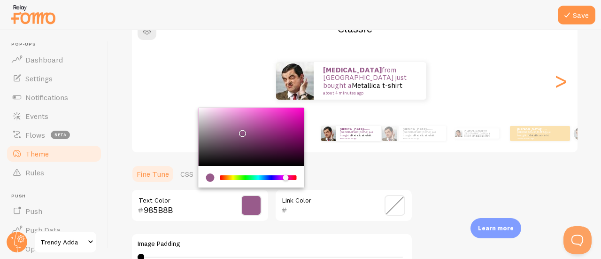
click at [286, 179] on div "Chrome color picker" at bounding box center [286, 178] width 6 height 6
click at [255, 208] on span at bounding box center [251, 205] width 21 height 21
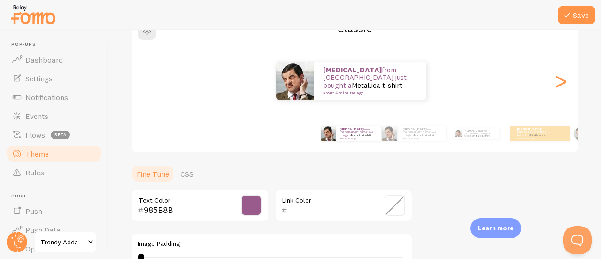
click at [255, 208] on span at bounding box center [251, 205] width 21 height 21
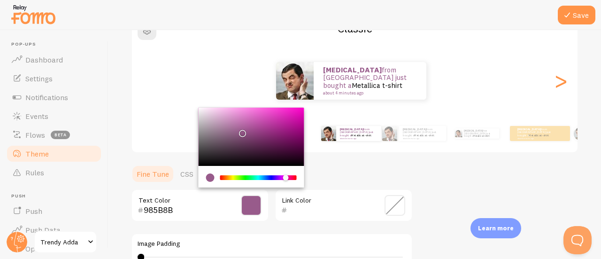
click at [236, 123] on div "Chrome color picker" at bounding box center [252, 137] width 106 height 58
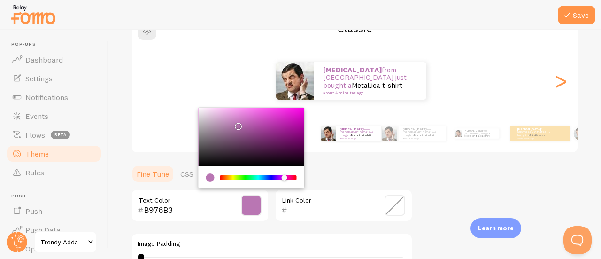
click at [284, 177] on div "Chrome color picker" at bounding box center [284, 178] width 6 height 6
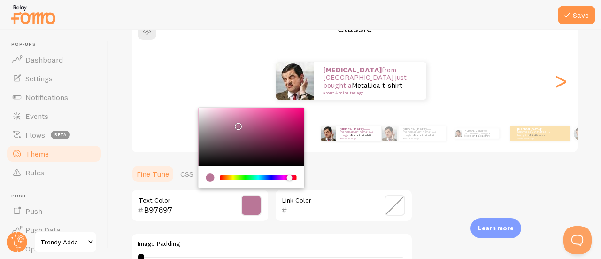
click at [289, 177] on div "Chrome color picker" at bounding box center [292, 178] width 6 height 6
click at [226, 123] on div "Chrome color picker" at bounding box center [252, 137] width 106 height 58
click at [259, 78] on div "[PERSON_NAME] from [GEOGRAPHIC_DATA] just bought a Metallica t-shirt about 4 mi…" at bounding box center [351, 81] width 439 height 38
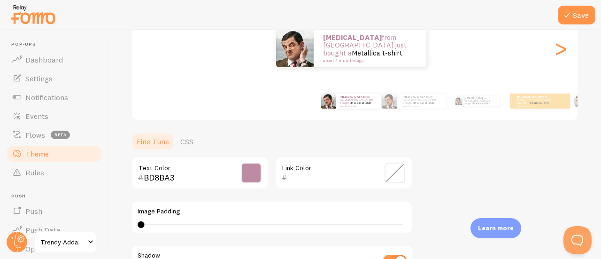
scroll to position [131, 0]
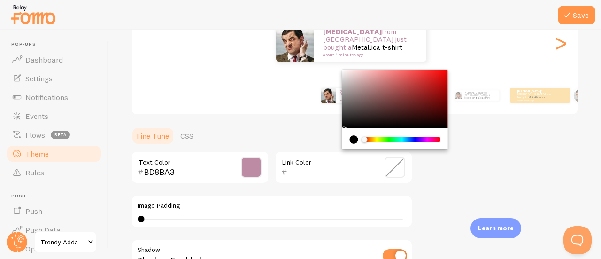
click at [363, 166] on input "text" at bounding box center [330, 171] width 86 height 11
click at [321, 126] on ul "Fine Tune CSS" at bounding box center [272, 135] width 282 height 19
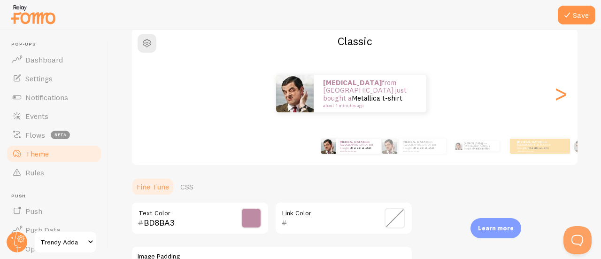
scroll to position [47, 0]
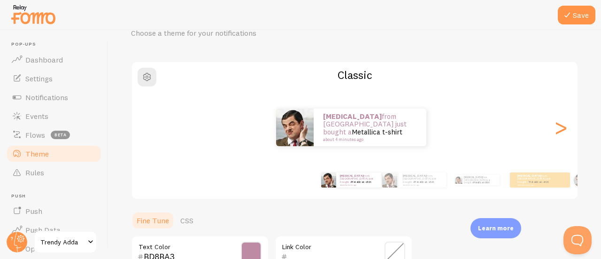
click at [247, 241] on span at bounding box center [251, 251] width 21 height 21
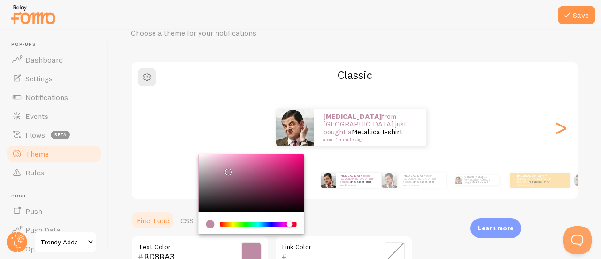
click at [223, 173] on div "Chrome color picker" at bounding box center [252, 183] width 106 height 58
type input "AA8295"
click at [358, 194] on div "[PERSON_NAME] from [GEOGRAPHIC_DATA] just bought a Metallica t-shirt about 4 mi…" at bounding box center [355, 180] width 506 height 38
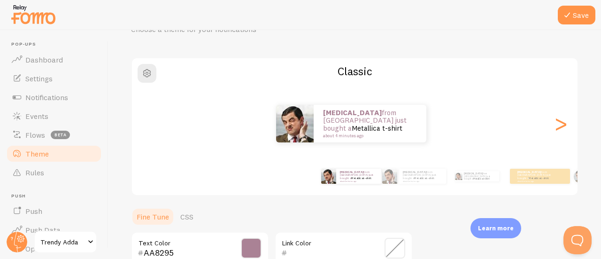
scroll to position [50, 0]
click at [414, 177] on link "Metallica t-shirt" at bounding box center [424, 179] width 20 height 4
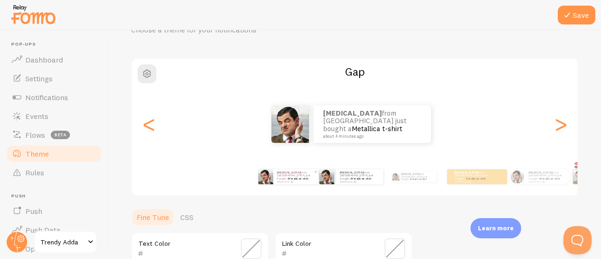
click at [296, 180] on small "about 4 minutes ago" at bounding box center [295, 181] width 37 height 2
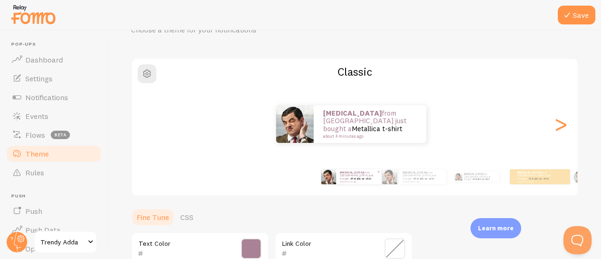
type input "AA8295"
click at [396, 182] on img at bounding box center [389, 176] width 15 height 15
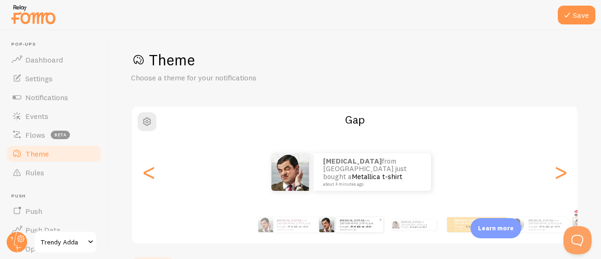
scroll to position [0, 0]
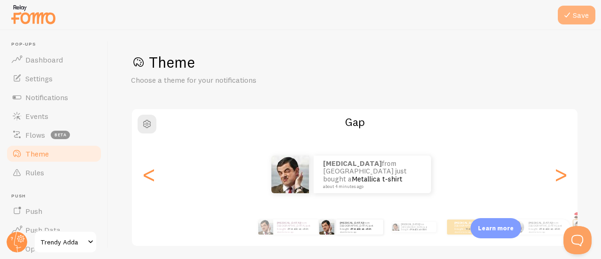
click at [579, 13] on button "Save" at bounding box center [577, 15] width 38 height 19
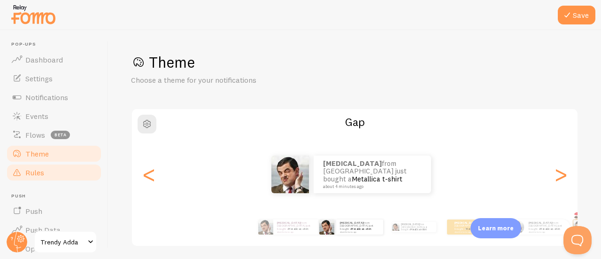
click at [71, 174] on link "Rules" at bounding box center [54, 172] width 97 height 19
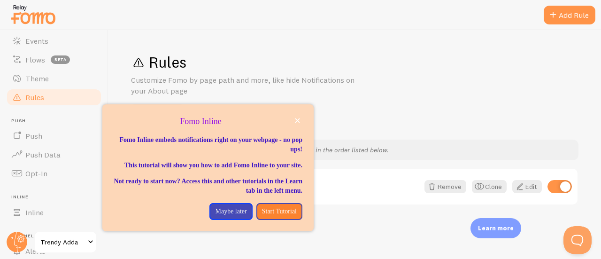
scroll to position [33, 0]
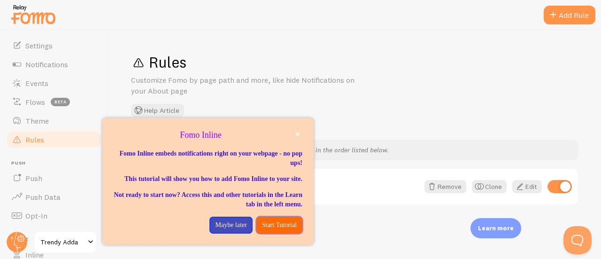
click at [277, 230] on p "Start Tutorial" at bounding box center [279, 224] width 35 height 9
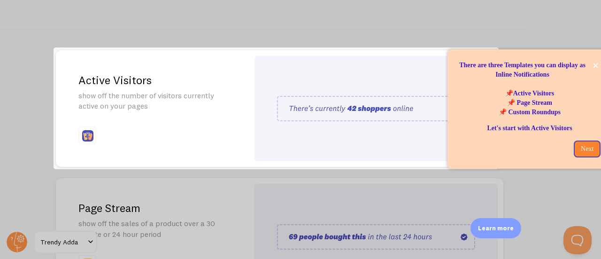
scroll to position [0, 86]
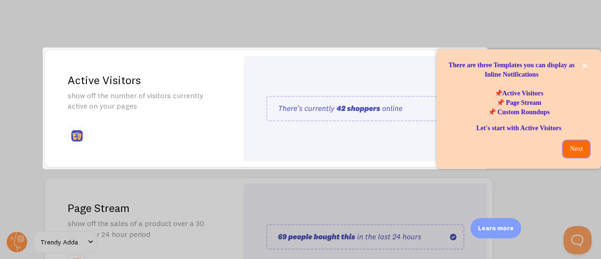
click at [581, 145] on p "Next" at bounding box center [576, 148] width 15 height 9
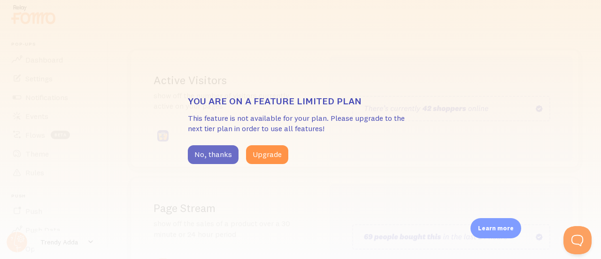
click at [231, 163] on button "No, thanks" at bounding box center [213, 154] width 51 height 19
